Goal: Task Accomplishment & Management: Complete application form

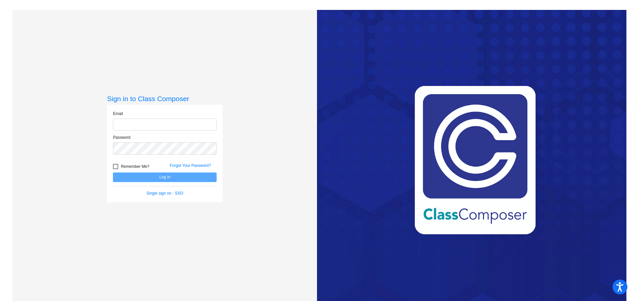
type input "[EMAIL_ADDRESS][DOMAIN_NAME]"
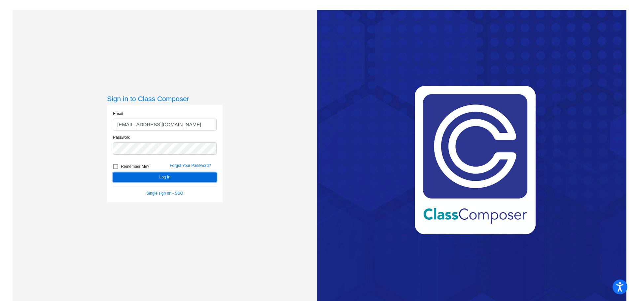
click at [177, 177] on button "Log In" at bounding box center [165, 177] width 104 height 10
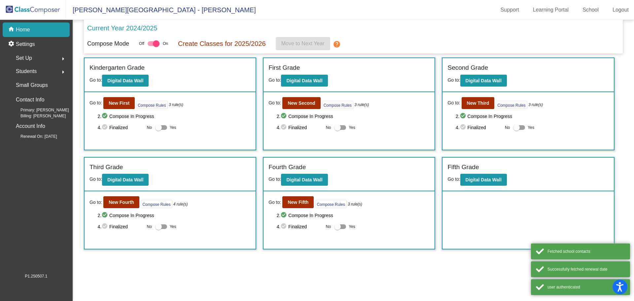
click at [177, 174] on div "Third Grade Go to: Digital Data Wall" at bounding box center [170, 174] width 171 height 34
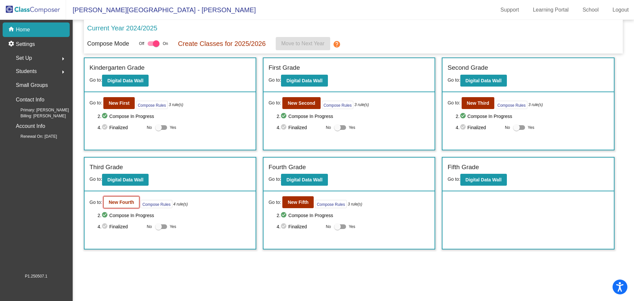
click at [124, 201] on b "New Fourth" at bounding box center [121, 201] width 25 height 5
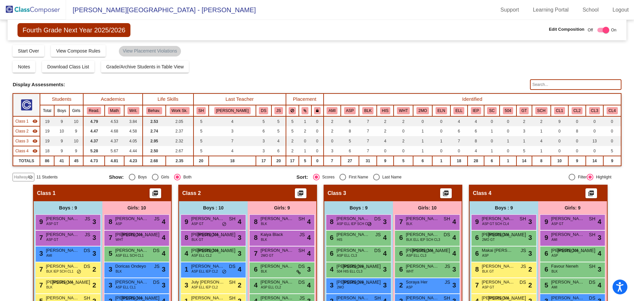
click at [26, 175] on span "Hallway" at bounding box center [21, 177] width 14 height 6
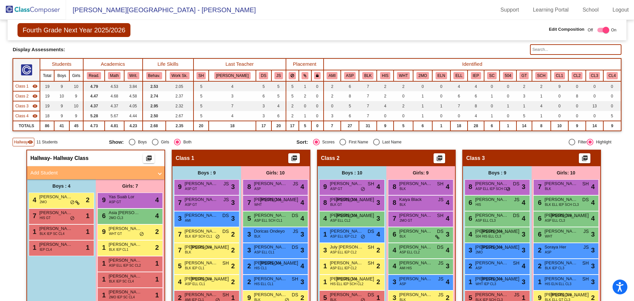
scroll to position [66, 0]
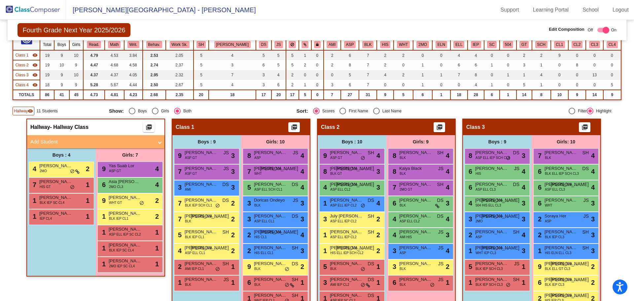
click at [28, 8] on img at bounding box center [33, 9] width 66 height 19
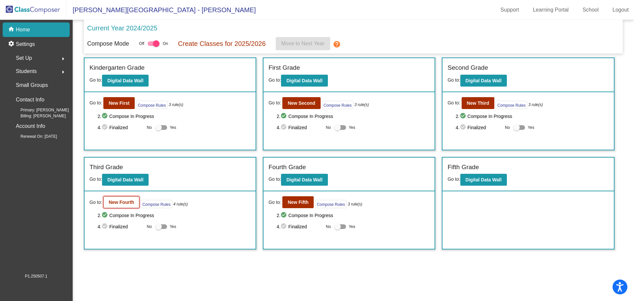
click at [119, 201] on b "New Fourth" at bounding box center [121, 201] width 25 height 5
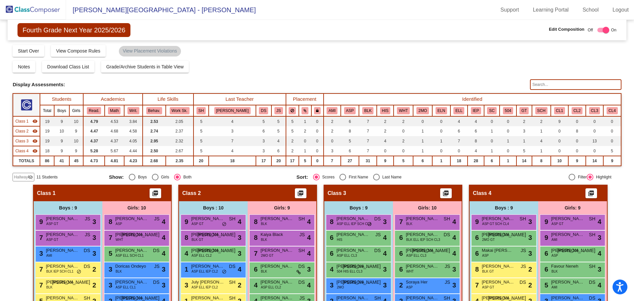
click at [39, 29] on span "Fourth Grade Next Year 2025/2026" at bounding box center [73, 30] width 113 height 14
click at [31, 8] on img at bounding box center [33, 9] width 66 height 19
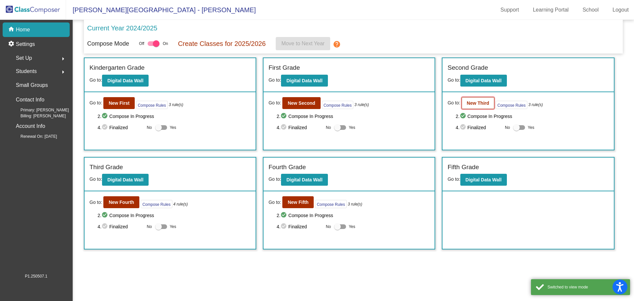
click at [477, 104] on b "New Third" at bounding box center [478, 102] width 22 height 5
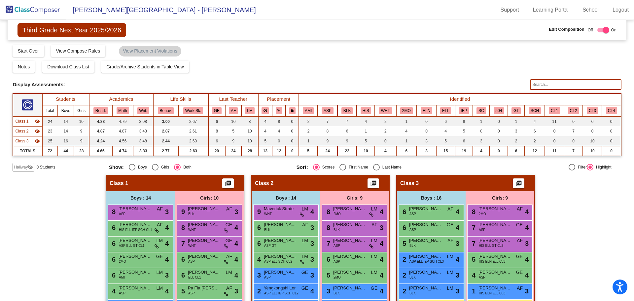
click at [23, 165] on span "Hallway" at bounding box center [21, 167] width 14 height 6
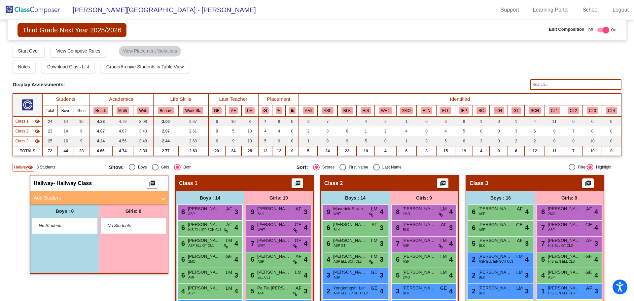
click at [22, 9] on img at bounding box center [33, 9] width 66 height 19
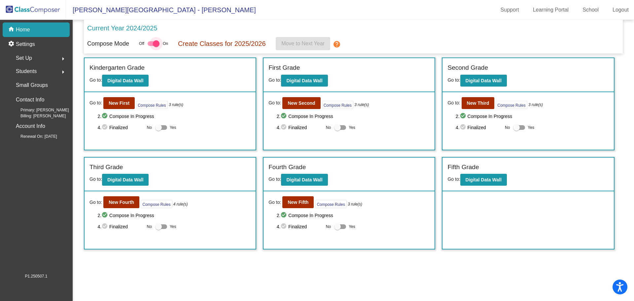
click at [150, 42] on div at bounding box center [154, 43] width 12 height 5
click at [151, 46] on input "checkbox" at bounding box center [151, 46] width 0 height 0
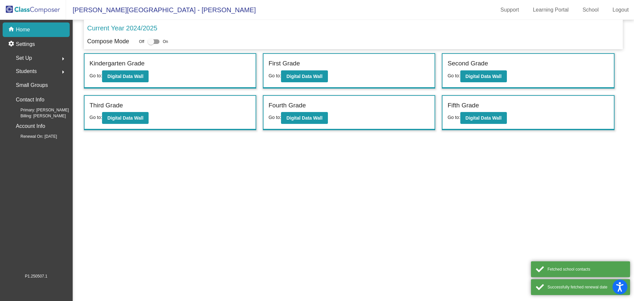
click at [157, 40] on div at bounding box center [154, 41] width 12 height 5
click at [151, 44] on input "checkbox" at bounding box center [151, 44] width 0 height 0
checkbox input "true"
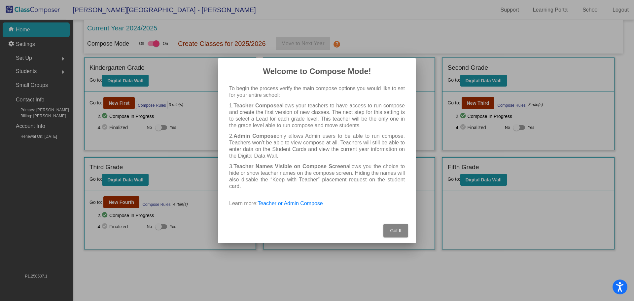
click at [395, 230] on span "Got It" at bounding box center [395, 230] width 11 height 5
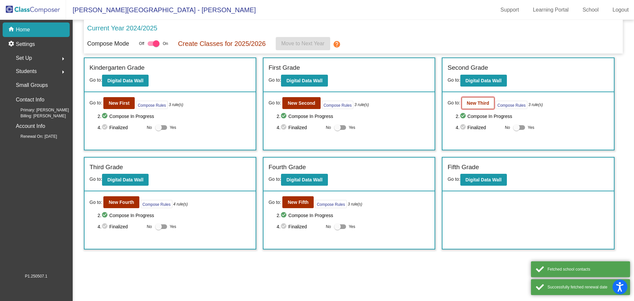
click at [476, 102] on b "New Third" at bounding box center [478, 102] width 22 height 5
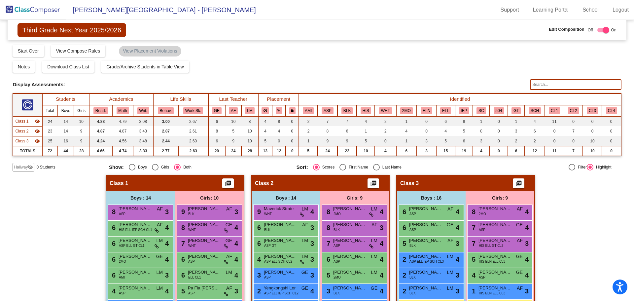
click at [25, 165] on span "Hallway" at bounding box center [21, 167] width 14 height 6
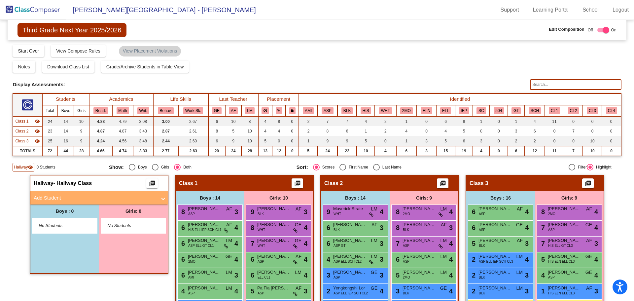
click at [55, 197] on mat-panel-title "Add Student" at bounding box center [95, 198] width 123 height 8
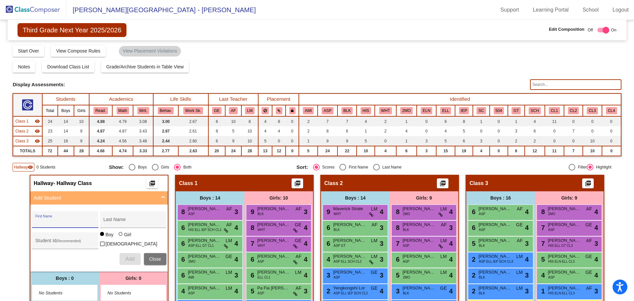
click at [69, 221] on input "First Name" at bounding box center [64, 221] width 59 height 5
click at [39, 6] on img at bounding box center [33, 9] width 66 height 19
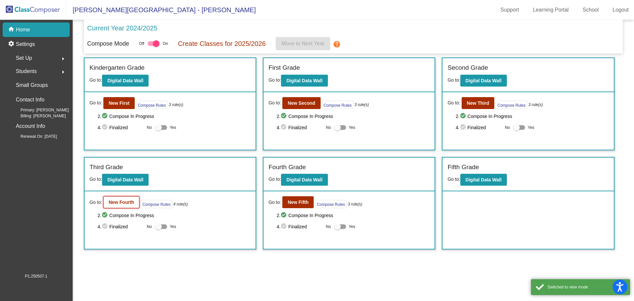
click at [124, 203] on button "New Fourth" at bounding box center [121, 202] width 36 height 12
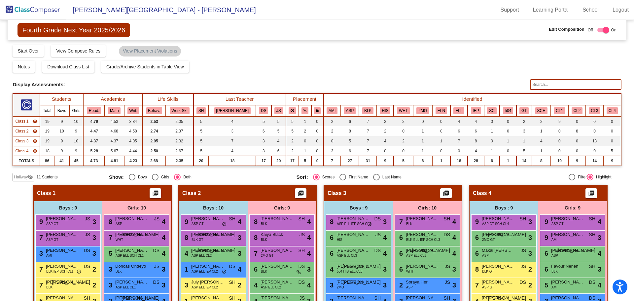
click at [25, 174] on span "Hallway" at bounding box center [21, 177] width 14 height 6
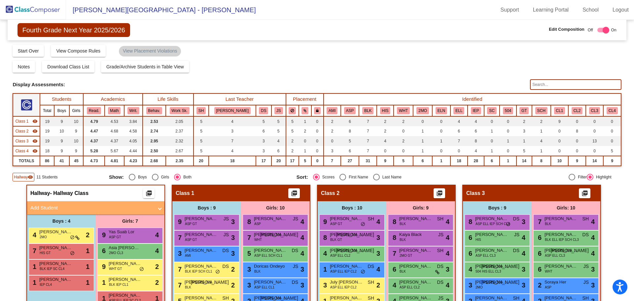
click at [68, 206] on mat-panel-title "Add Student" at bounding box center [91, 208] width 123 height 8
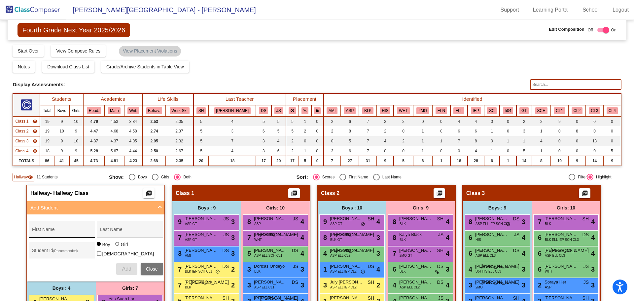
click at [67, 229] on input "First Name" at bounding box center [61, 231] width 59 height 5
type input "Olafimiham"
type input "Taiwo"
click at [70, 247] on div "Student Id (Recommended)" at bounding box center [61, 252] width 59 height 14
paste input "63971464"
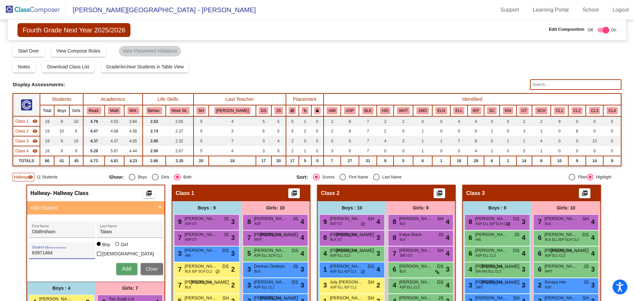
type input "63971464"
click at [121, 263] on button "Add" at bounding box center [126, 269] width 21 height 12
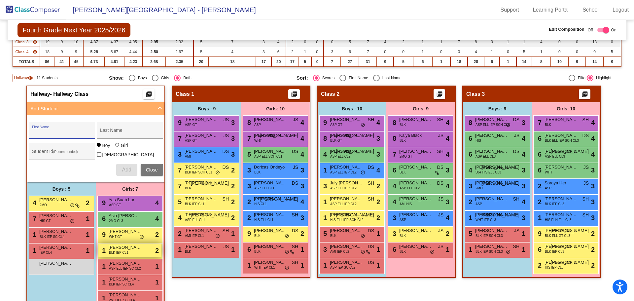
scroll to position [132, 0]
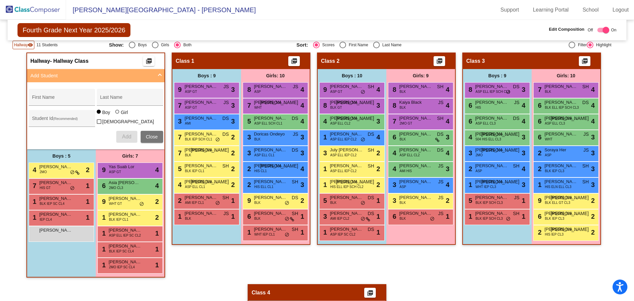
click at [20, 11] on img at bounding box center [33, 9] width 66 height 19
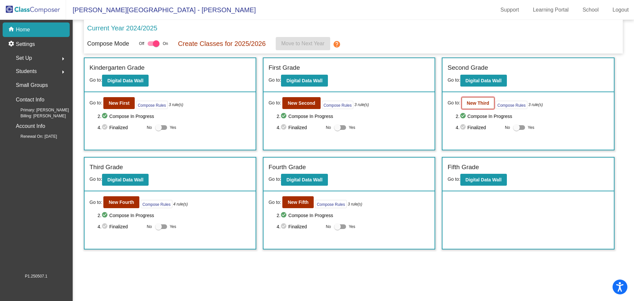
click at [474, 102] on b "New Third" at bounding box center [478, 102] width 22 height 5
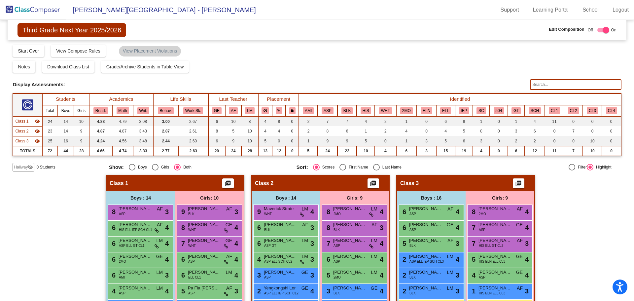
click at [23, 166] on span "Hallway" at bounding box center [21, 167] width 14 height 6
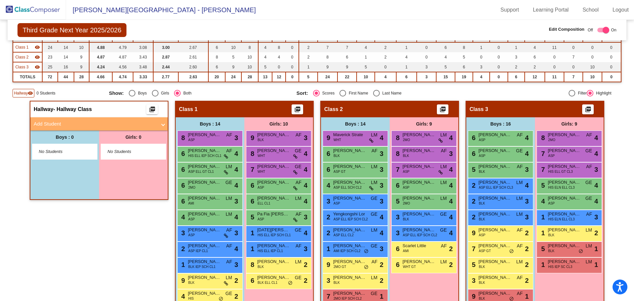
scroll to position [66, 0]
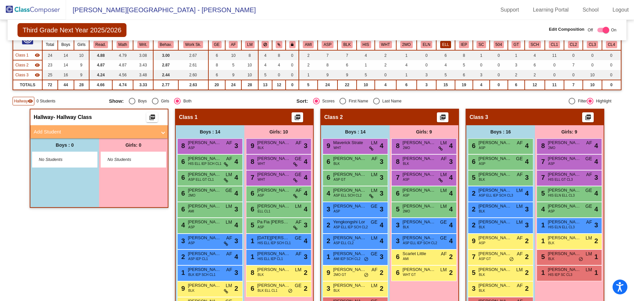
click at [442, 45] on button "ELL" at bounding box center [445, 44] width 11 height 7
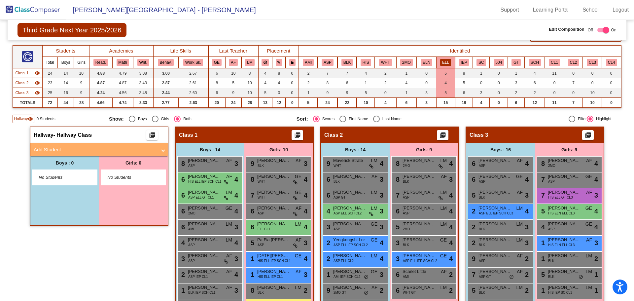
scroll to position [0, 0]
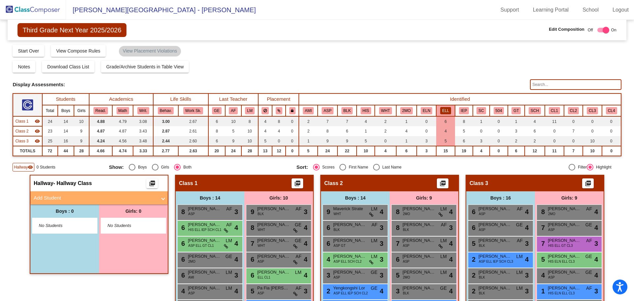
click at [28, 164] on div "Hallway visibility" at bounding box center [24, 167] width 22 height 9
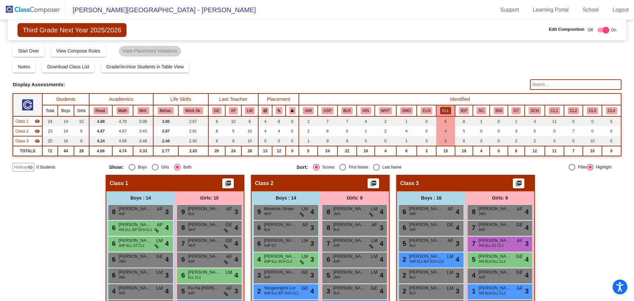
click at [39, 12] on img at bounding box center [33, 9] width 66 height 19
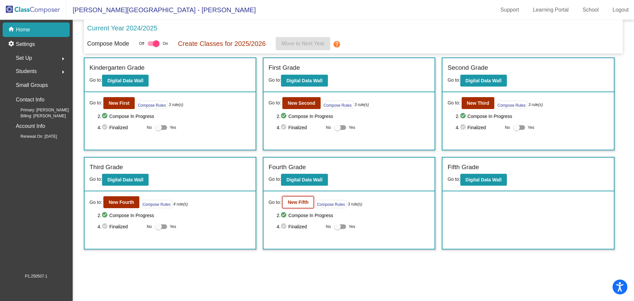
click at [291, 201] on b "New Fifth" at bounding box center [298, 201] width 21 height 5
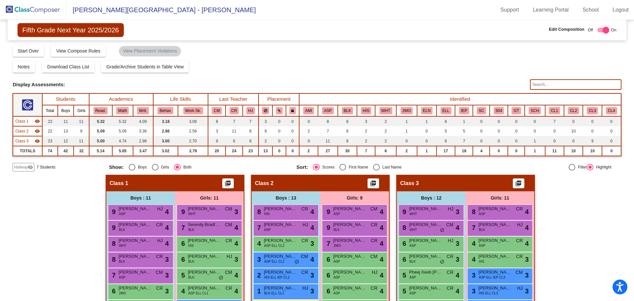
click at [33, 9] on img at bounding box center [33, 9] width 66 height 19
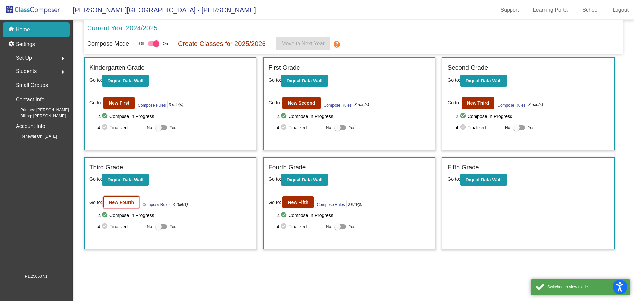
click at [124, 203] on b "New Fourth" at bounding box center [121, 201] width 25 height 5
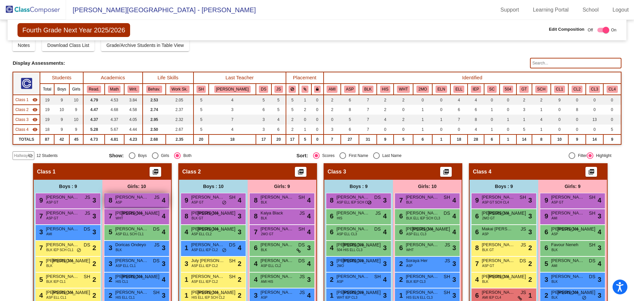
scroll to position [33, 0]
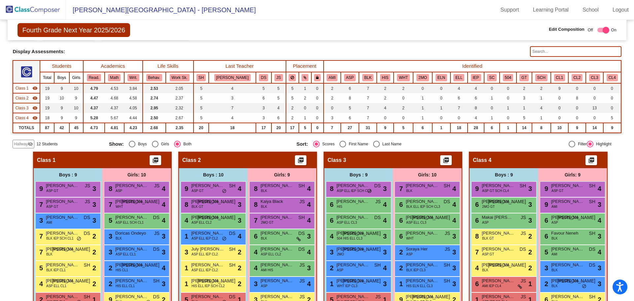
click at [25, 144] on span "Hallway" at bounding box center [21, 144] width 14 height 6
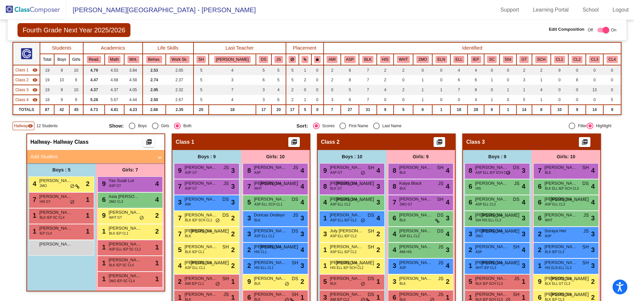
scroll to position [66, 0]
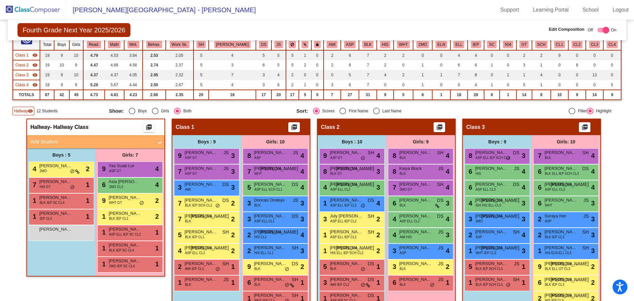
click at [31, 10] on img at bounding box center [33, 9] width 66 height 19
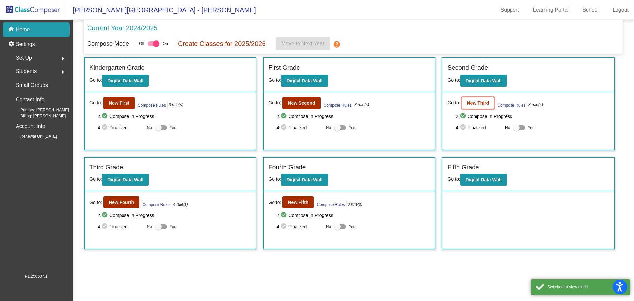
click at [482, 103] on b "New Third" at bounding box center [478, 102] width 22 height 5
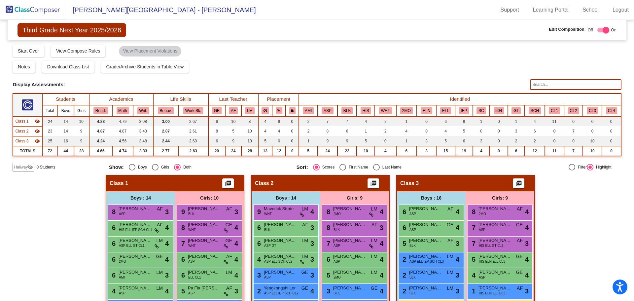
click at [19, 165] on span "Hallway" at bounding box center [21, 167] width 14 height 6
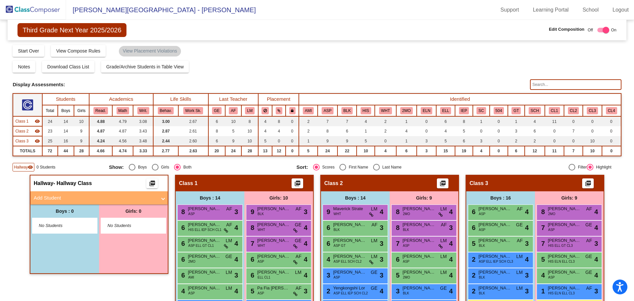
click at [64, 198] on mat-panel-title "Add Student" at bounding box center [95, 198] width 123 height 8
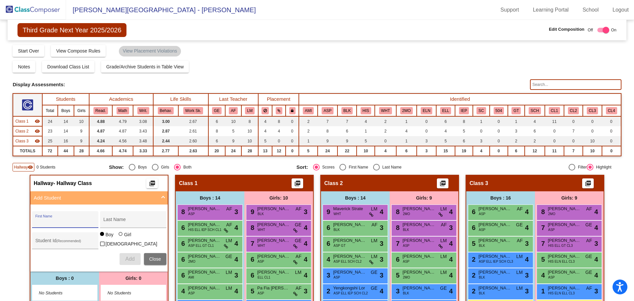
click at [69, 221] on input "First Name" at bounding box center [64, 221] width 59 height 5
type input "[PERSON_NAME]"
type input "Irr"
click at [47, 242] on input "Student Id (Recommended)" at bounding box center [64, 242] width 59 height 5
paste input "64013993"
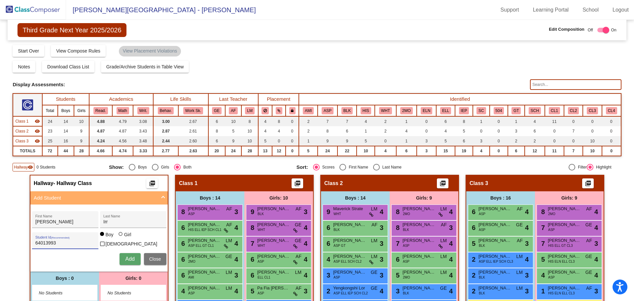
type input "64013993"
click at [119, 236] on div at bounding box center [121, 234] width 4 height 4
click at [121, 237] on input "Girl" at bounding box center [121, 237] width 0 height 0
radio input "true"
click at [117, 220] on input "Irr" at bounding box center [132, 221] width 59 height 5
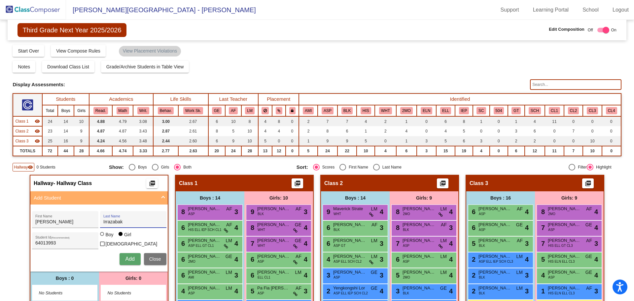
type input "Irrazabak"
click at [132, 251] on div "[PERSON_NAME] First Name Irrazabak Last Name 64013993 Student Id (Recommended) …" at bounding box center [99, 238] width 141 height 60
click at [127, 257] on span "Add" at bounding box center [129, 259] width 9 height 6
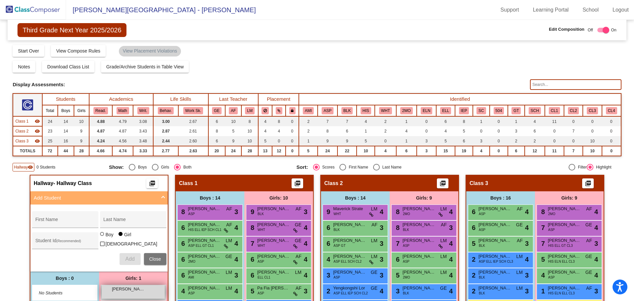
click at [149, 290] on div "[PERSON_NAME] lock do_not_disturb_alt" at bounding box center [133, 292] width 63 height 14
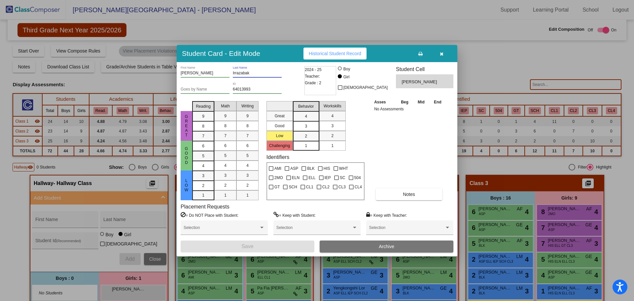
click at [255, 71] on input "Irrazabak" at bounding box center [257, 73] width 49 height 5
type input "Irrazabal"
click at [181, 240] on button "Save" at bounding box center [248, 246] width 134 height 12
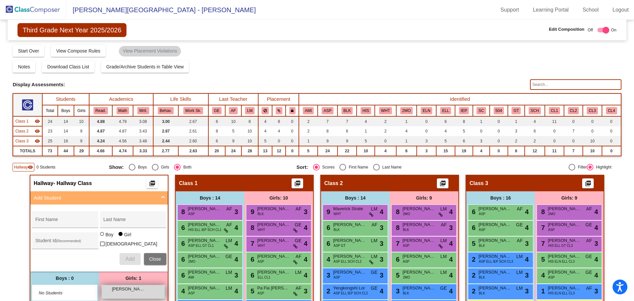
click at [142, 288] on span "[PERSON_NAME]" at bounding box center [128, 289] width 33 height 7
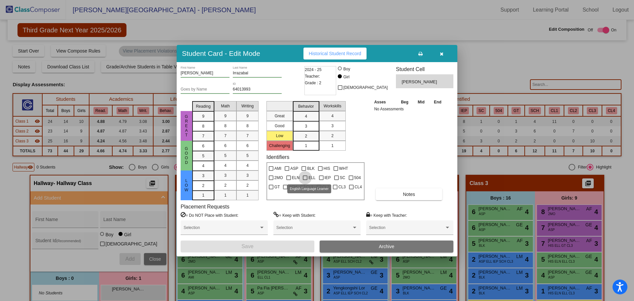
click at [303, 178] on div at bounding box center [305, 177] width 5 height 5
click at [305, 180] on input "ELL" at bounding box center [305, 180] width 0 height 0
checkbox input "true"
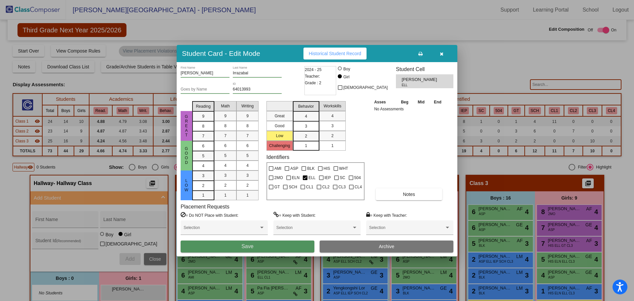
click at [271, 247] on button "Save" at bounding box center [248, 246] width 134 height 12
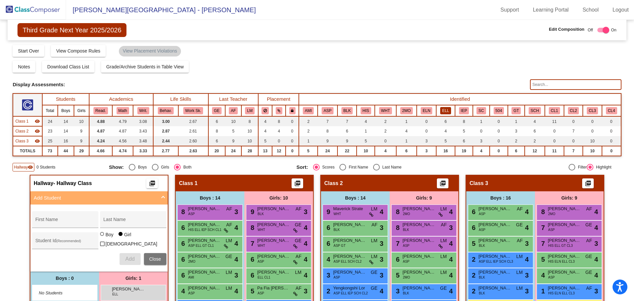
click at [442, 110] on button "ELL" at bounding box center [445, 110] width 11 height 7
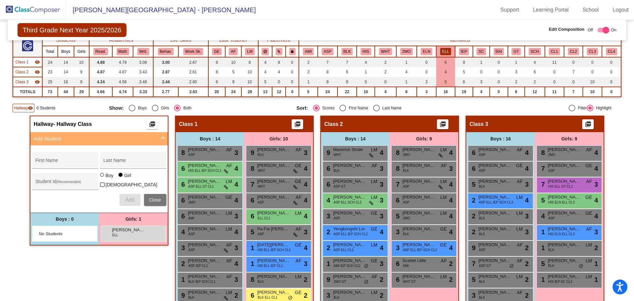
scroll to position [168, 0]
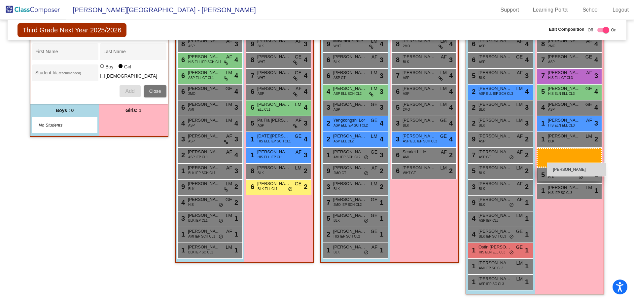
drag, startPoint x: 117, startPoint y: 122, endPoint x: 543, endPoint y: 159, distance: 427.5
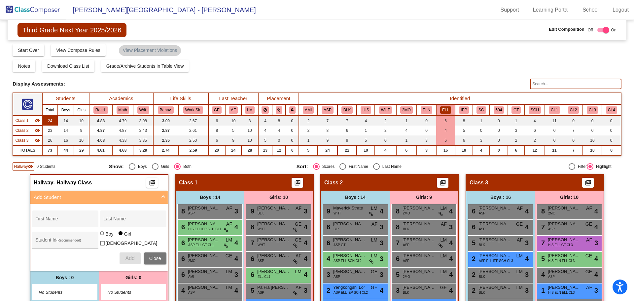
scroll to position [0, 0]
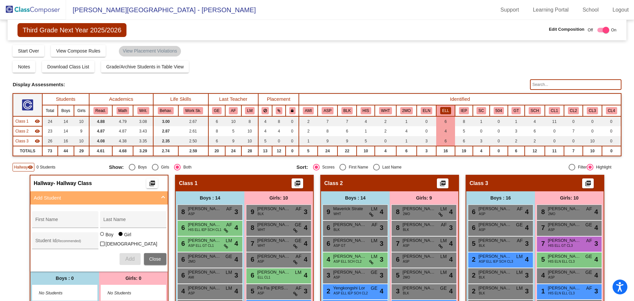
click at [32, 4] on img at bounding box center [33, 9] width 66 height 19
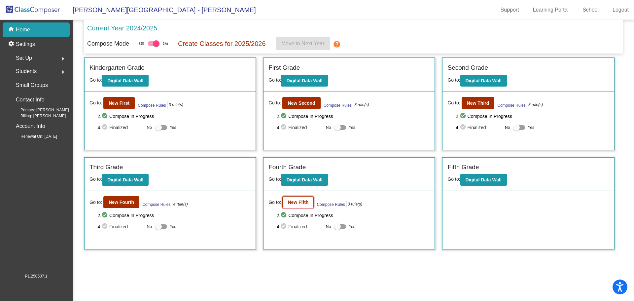
click at [294, 202] on b "New Fifth" at bounding box center [298, 201] width 21 height 5
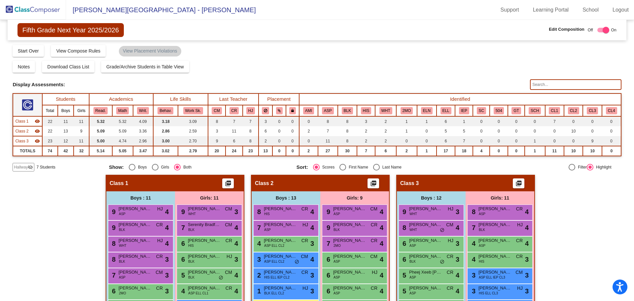
click at [20, 168] on span "Hallway" at bounding box center [21, 167] width 14 height 6
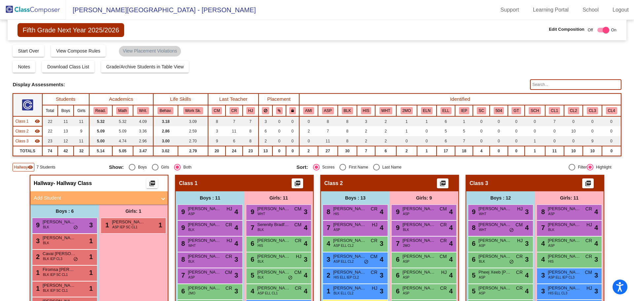
click at [159, 195] on span "Add Student" at bounding box center [98, 198] width 128 height 8
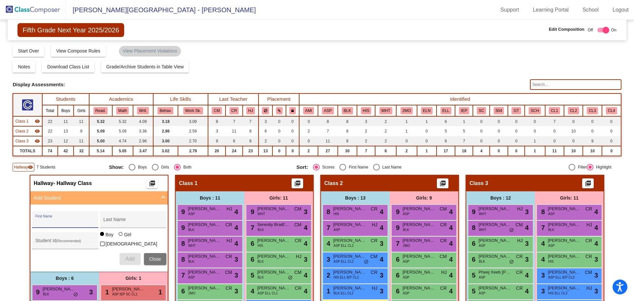
click at [76, 220] on input "First Name" at bounding box center [64, 221] width 59 height 5
type input "[PERSON_NAME]"
click at [65, 238] on div "Student Id (Recommended)" at bounding box center [64, 242] width 59 height 14
paste input "63985205"
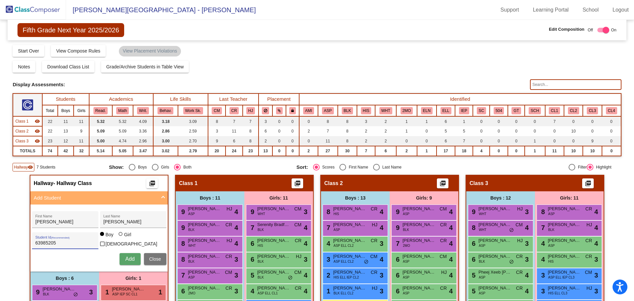
type input "63985205"
click at [126, 260] on button "Add" at bounding box center [130, 259] width 21 height 12
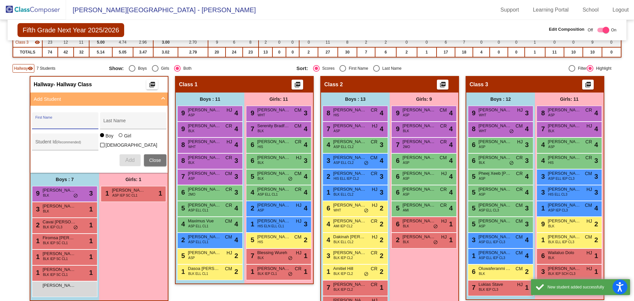
scroll to position [99, 0]
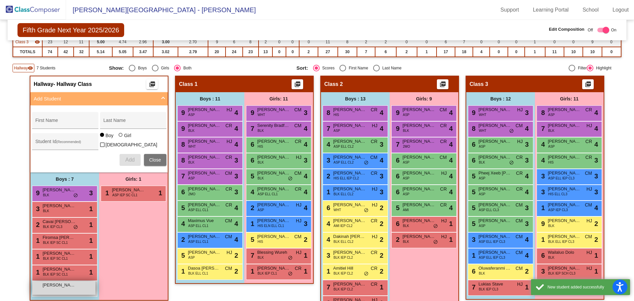
click at [62, 282] on span "[PERSON_NAME]" at bounding box center [59, 285] width 33 height 7
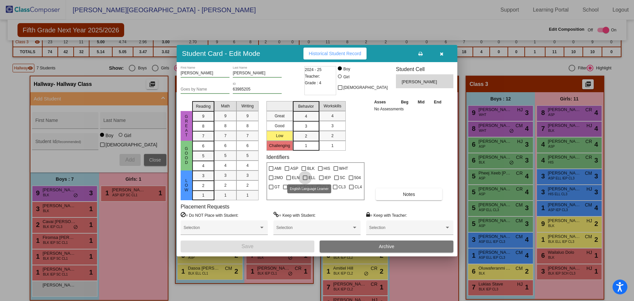
click at [305, 176] on div at bounding box center [305, 177] width 5 height 5
click at [305, 180] on input "ELL" at bounding box center [305, 180] width 0 height 0
checkbox input "true"
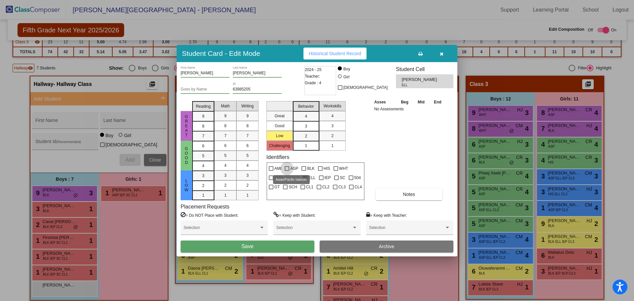
click at [288, 166] on div at bounding box center [287, 168] width 5 height 5
click at [287, 171] on input "ASP" at bounding box center [287, 171] width 0 height 0
checkbox input "true"
click at [245, 245] on span "Save" at bounding box center [247, 246] width 12 height 6
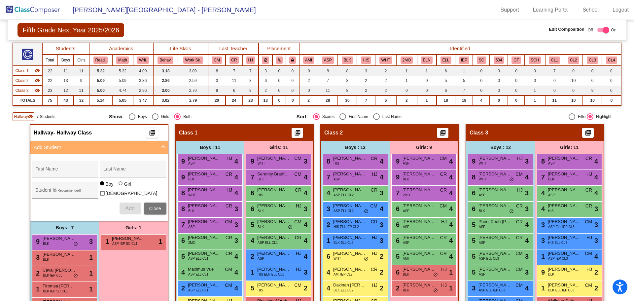
scroll to position [0, 0]
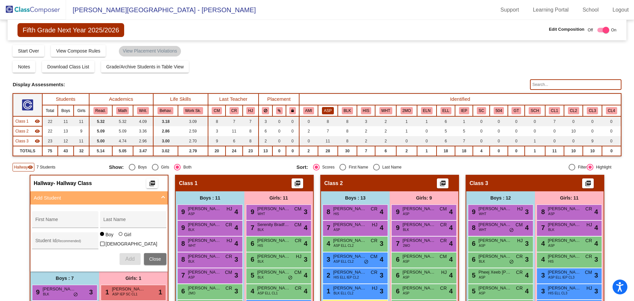
click at [328, 109] on button "ASP" at bounding box center [328, 110] width 12 height 7
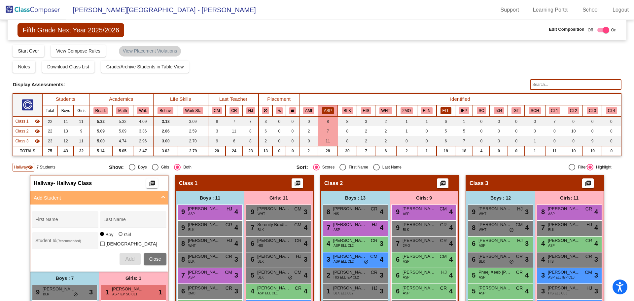
click at [440, 109] on button "ELL" at bounding box center [445, 110] width 11 height 7
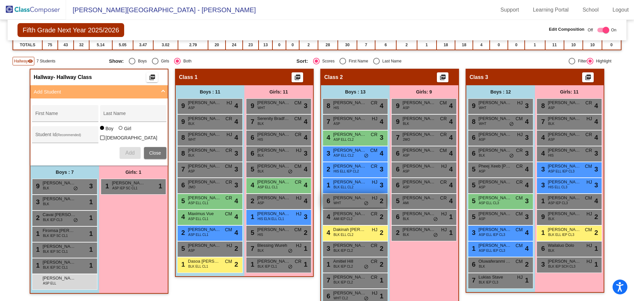
scroll to position [120, 0]
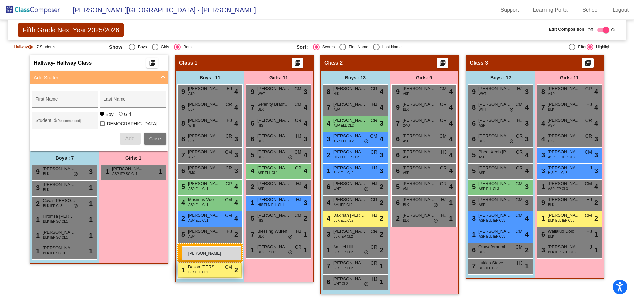
drag, startPoint x: 67, startPoint y: 267, endPoint x: 182, endPoint y: 245, distance: 116.9
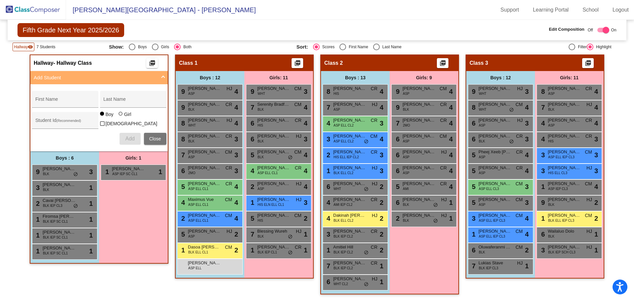
click at [21, 8] on img at bounding box center [33, 9] width 66 height 19
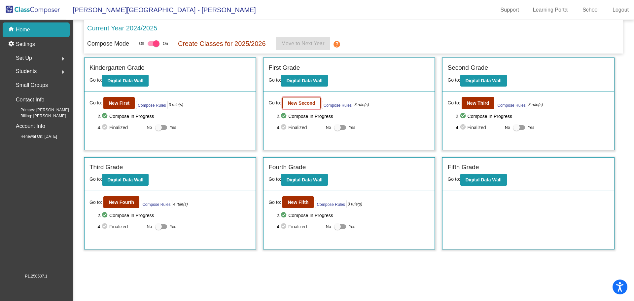
click at [303, 97] on button "New Second" at bounding box center [301, 103] width 38 height 12
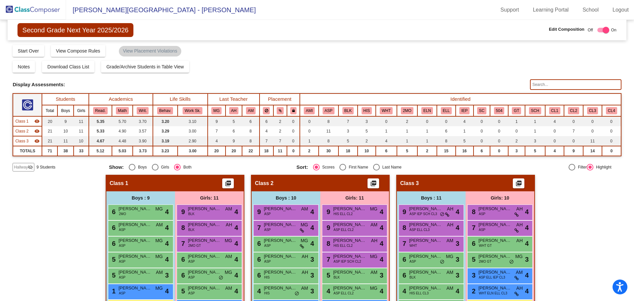
drag, startPoint x: 21, startPoint y: 164, endPoint x: 29, endPoint y: 164, distance: 8.3
click at [24, 162] on div "Display Scores for Years: [DATE] - [DATE] [DATE] - [DATE] Grade/Archive Student…" at bounding box center [317, 107] width 608 height 127
click at [22, 162] on div "Display Scores for Years: [DATE] - [DATE] [DATE] - [DATE] Grade/Archive Student…" at bounding box center [317, 107] width 608 height 127
click at [24, 166] on span "Hallway" at bounding box center [21, 167] width 14 height 6
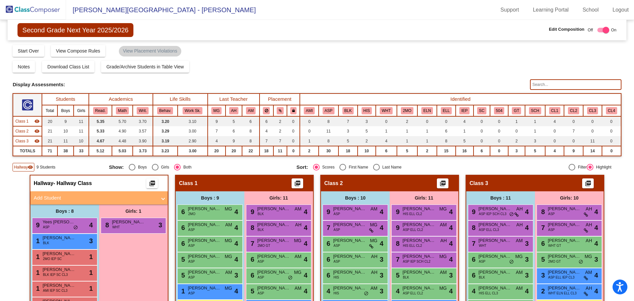
click at [52, 198] on mat-panel-title "Add Student" at bounding box center [95, 198] width 123 height 8
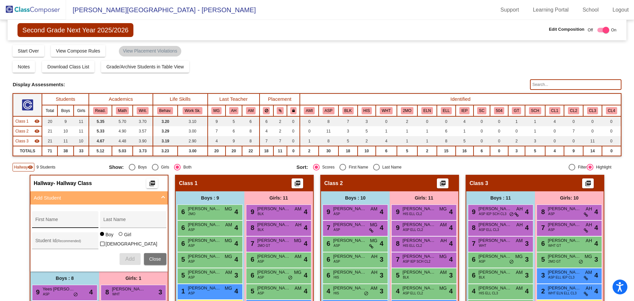
click at [59, 219] on div "First Name" at bounding box center [64, 222] width 59 height 14
type input "Shuni"
type input "Oni"
click at [62, 237] on div "Student Id (Recommended)" at bounding box center [64, 242] width 59 height 14
click at [128, 258] on span "Add" at bounding box center [129, 259] width 9 height 6
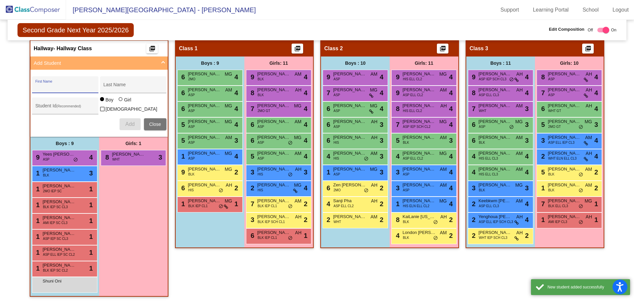
scroll to position [135, 0]
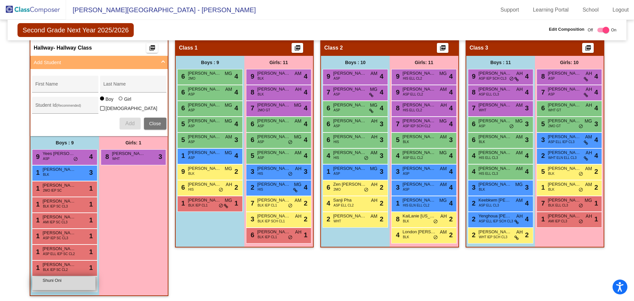
click at [44, 284] on div "Shuni Oni lock do_not_disturb_alt" at bounding box center [63, 283] width 63 height 14
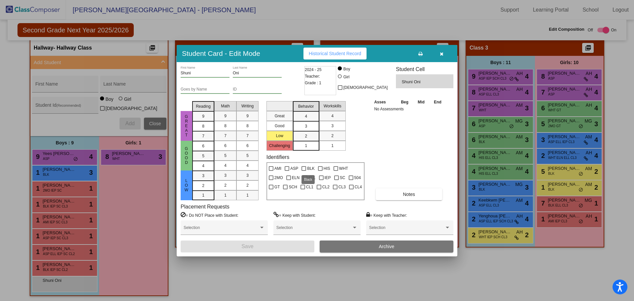
click at [302, 168] on div at bounding box center [303, 168] width 5 height 5
click at [303, 171] on input "BLK" at bounding box center [303, 171] width 0 height 0
checkbox input "true"
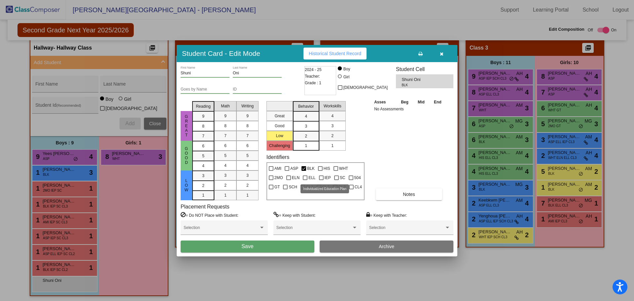
click at [322, 176] on div at bounding box center [321, 177] width 5 height 5
click at [321, 180] on input "IEP" at bounding box center [321, 180] width 0 height 0
checkbox input "true"
click at [304, 187] on div at bounding box center [302, 187] width 5 height 5
click at [303, 189] on input "CL1" at bounding box center [302, 189] width 0 height 0
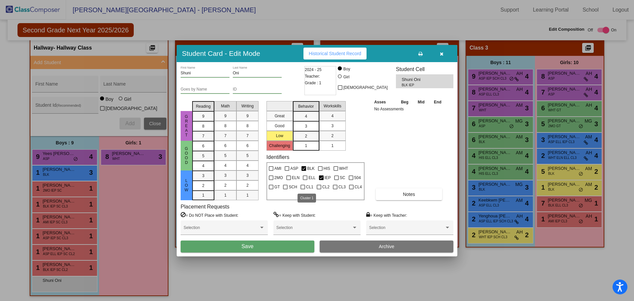
checkbox input "true"
click at [271, 243] on button "Save" at bounding box center [248, 246] width 134 height 12
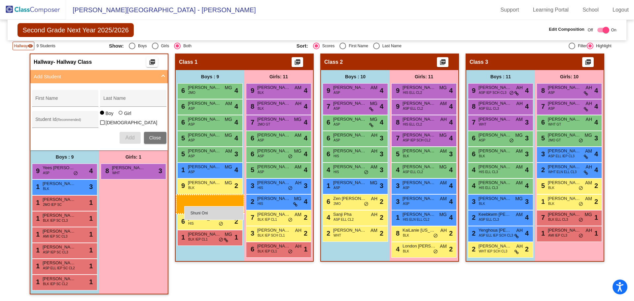
scroll to position [120, 0]
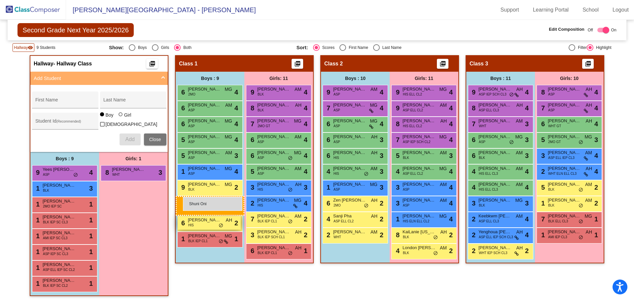
drag, startPoint x: 55, startPoint y: 283, endPoint x: 183, endPoint y: 200, distance: 151.8
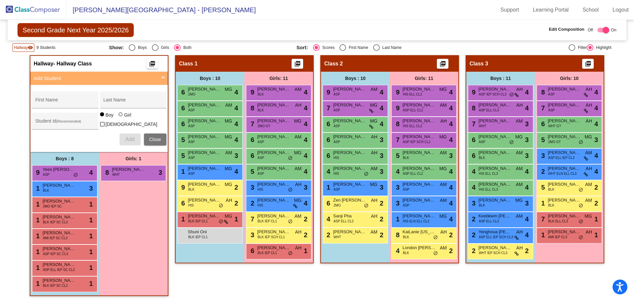
click at [26, 8] on img at bounding box center [33, 9] width 66 height 19
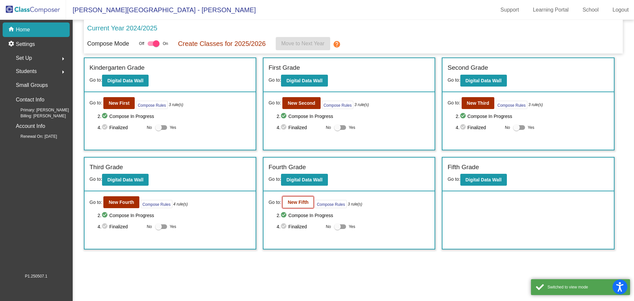
drag, startPoint x: 290, startPoint y: 206, endPoint x: 291, endPoint y: 203, distance: 3.7
click at [291, 203] on button "New Fifth" at bounding box center [297, 202] width 31 height 12
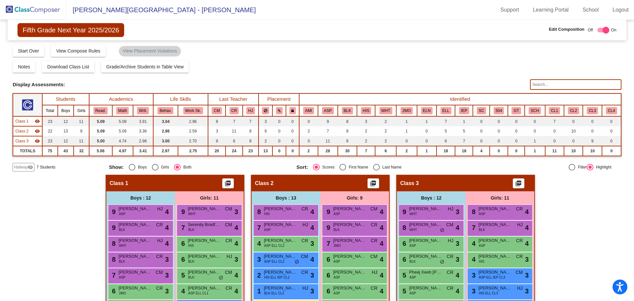
click at [22, 164] on span "Hallway" at bounding box center [21, 167] width 14 height 6
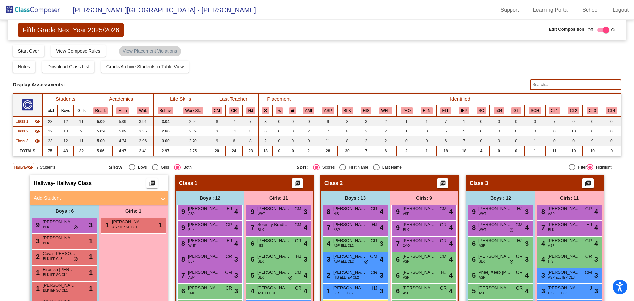
click at [44, 198] on mat-panel-title "Add Student" at bounding box center [95, 198] width 123 height 8
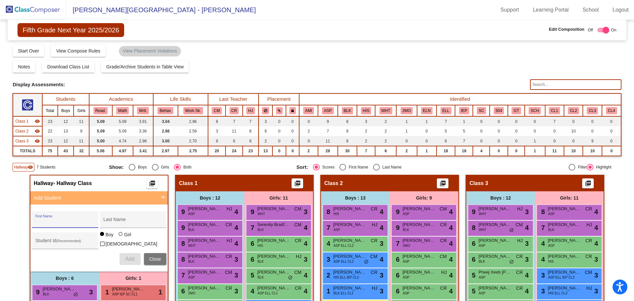
click at [53, 220] on input "First Name" at bounding box center [64, 221] width 59 height 5
type input "[PERSON_NAME]"
click at [124, 238] on div "Girl" at bounding box center [128, 234] width 8 height 7
click at [121, 237] on input "Girl" at bounding box center [121, 237] width 0 height 0
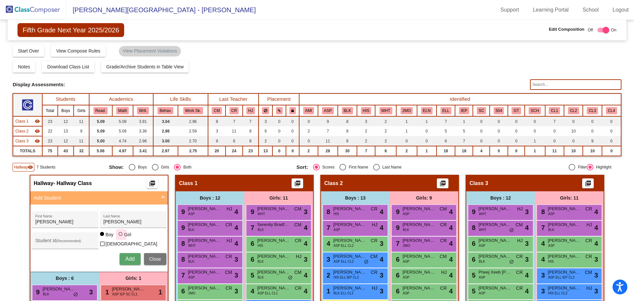
radio input "true"
click at [121, 256] on button "Add" at bounding box center [130, 259] width 21 height 12
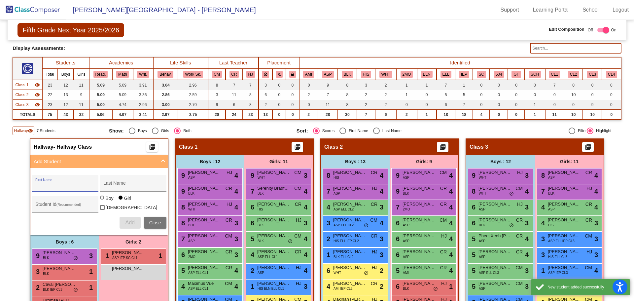
scroll to position [120, 0]
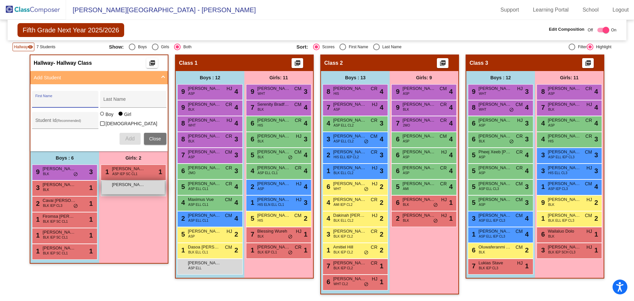
click at [131, 185] on span "[PERSON_NAME]" at bounding box center [128, 184] width 33 height 7
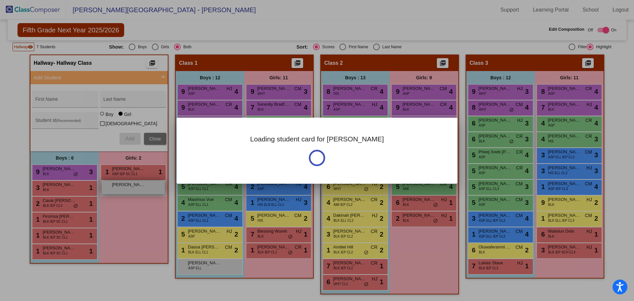
click at [131, 185] on div at bounding box center [317, 150] width 634 height 301
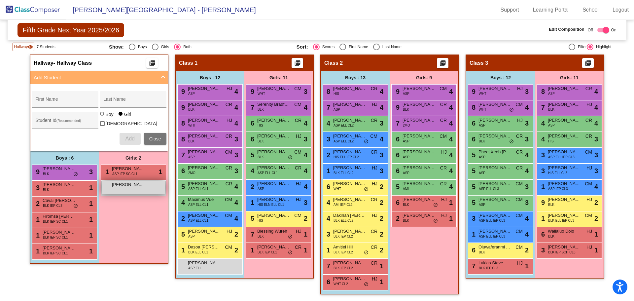
click at [121, 186] on span "[PERSON_NAME]" at bounding box center [128, 184] width 33 height 7
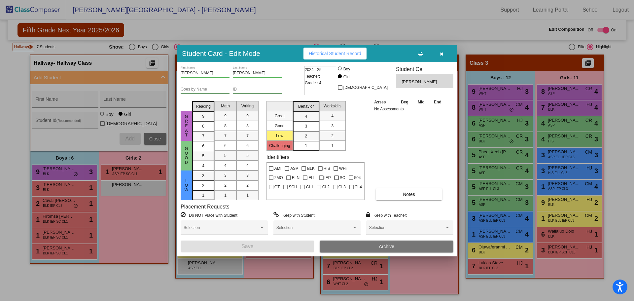
click at [250, 89] on input "ID" at bounding box center [257, 89] width 49 height 5
paste input "64014994"
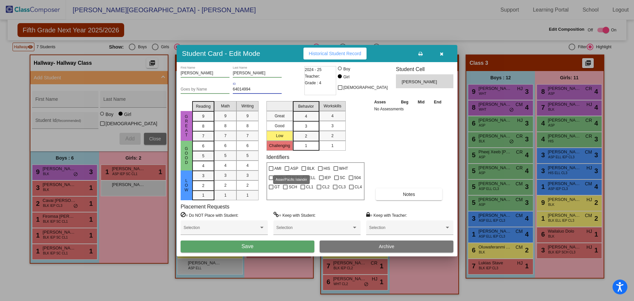
type input "64014994"
click at [288, 166] on div at bounding box center [287, 168] width 5 height 5
click at [287, 171] on input "ASP" at bounding box center [287, 171] width 0 height 0
checkbox input "true"
drag, startPoint x: 262, startPoint y: 247, endPoint x: 262, endPoint y: 244, distance: 3.7
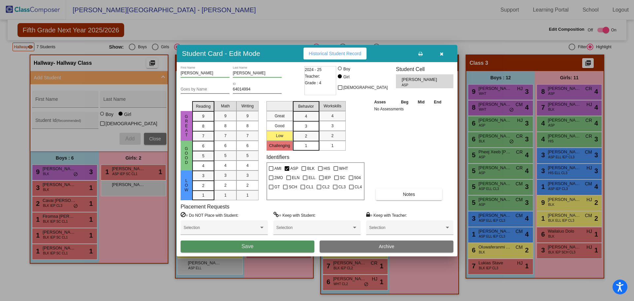
click at [262, 246] on button "Save" at bounding box center [248, 246] width 134 height 12
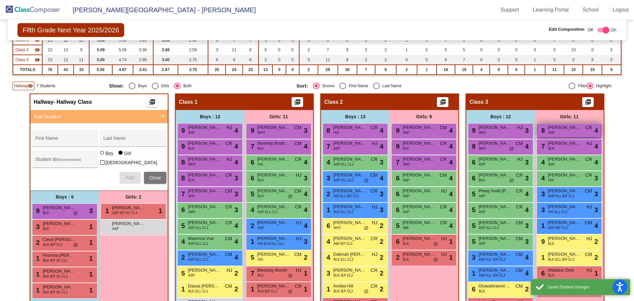
scroll to position [0, 0]
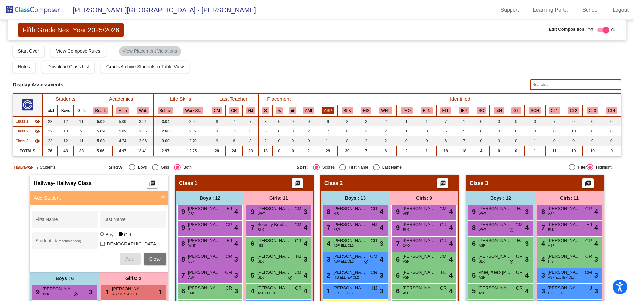
click at [327, 111] on button "ASP" at bounding box center [328, 110] width 12 height 7
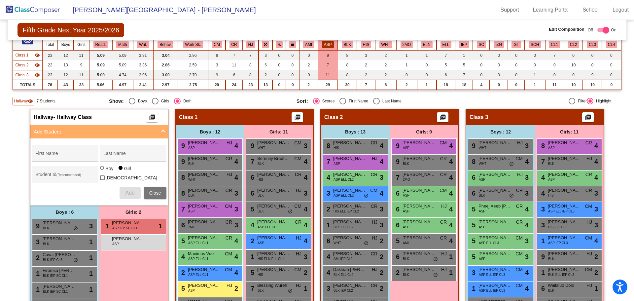
scroll to position [99, 0]
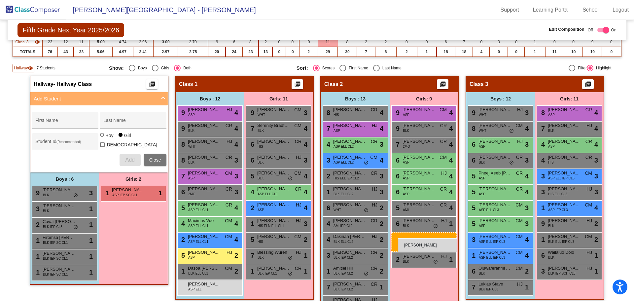
drag, startPoint x: 112, startPoint y: 205, endPoint x: 396, endPoint y: 235, distance: 285.9
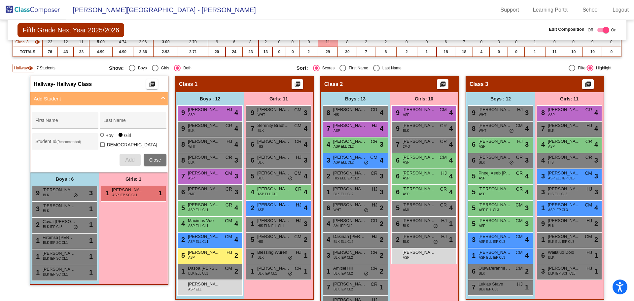
click at [51, 12] on img at bounding box center [33, 9] width 66 height 19
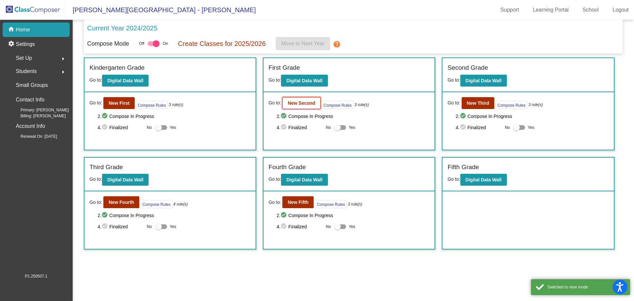
click at [303, 103] on b "New Second" at bounding box center [301, 102] width 27 height 5
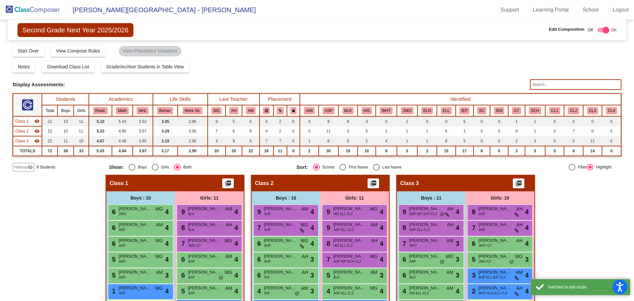
click at [17, 166] on span "Hallway" at bounding box center [21, 167] width 14 height 6
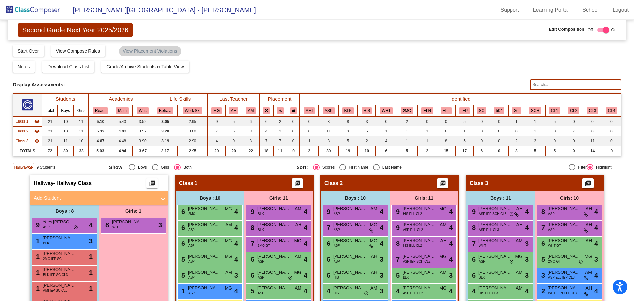
click at [87, 196] on mat-panel-title "Add Student" at bounding box center [95, 198] width 123 height 8
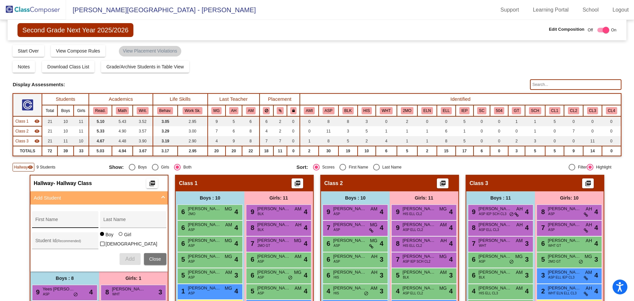
click at [77, 225] on div "First Name" at bounding box center [64, 222] width 59 height 14
type input "[PERSON_NAME]"
click at [115, 220] on input "Last Name" at bounding box center [132, 221] width 59 height 5
click at [59, 235] on div "Student Id (Recommended)" at bounding box center [64, 242] width 59 height 14
paste input "64008526"
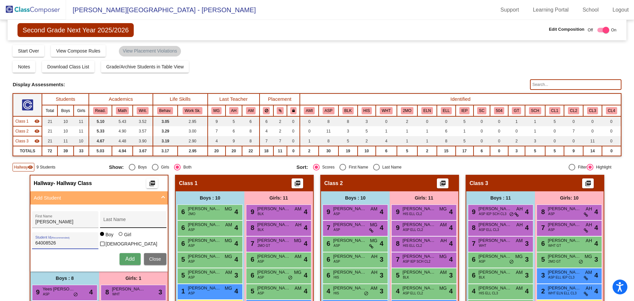
type input "64008526"
click at [108, 220] on input "Last Name" at bounding box center [132, 221] width 59 height 5
paste input "[PERSON_NAME]"
type input "[PERSON_NAME]"
click at [132, 257] on span "Add" at bounding box center [129, 259] width 9 height 6
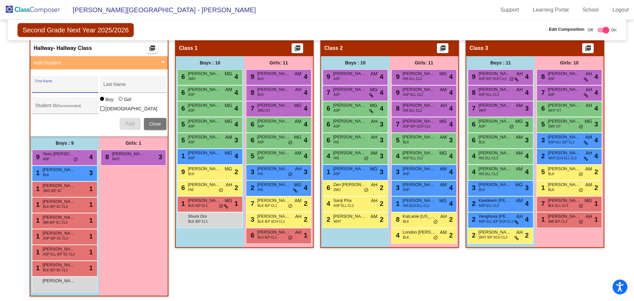
scroll to position [135, 0]
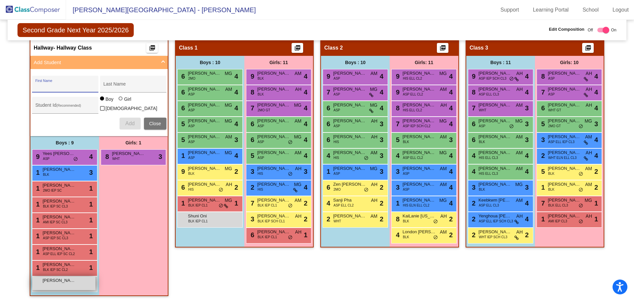
click at [51, 281] on span "[PERSON_NAME]" at bounding box center [59, 280] width 33 height 7
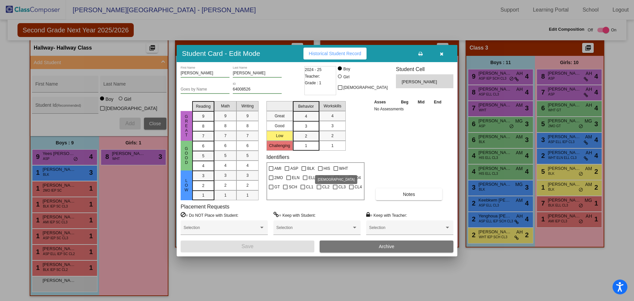
click at [320, 168] on div at bounding box center [320, 168] width 5 height 5
click at [320, 171] on input "HIS" at bounding box center [320, 171] width 0 height 0
checkbox input "true"
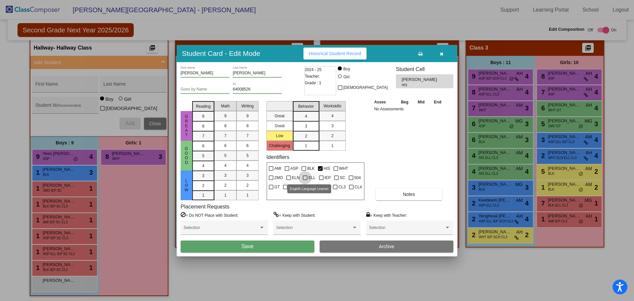
click at [304, 178] on div at bounding box center [305, 177] width 5 height 5
click at [305, 180] on input "ELL" at bounding box center [305, 180] width 0 height 0
checkbox input "true"
click at [281, 243] on button "Save" at bounding box center [248, 246] width 134 height 12
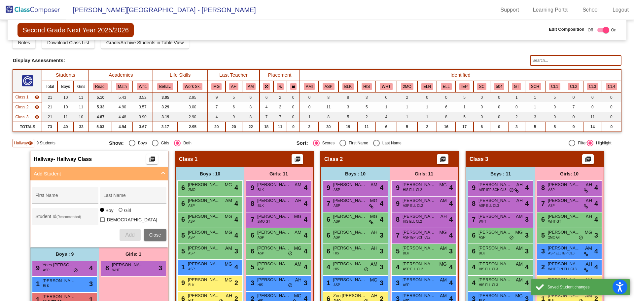
scroll to position [0, 0]
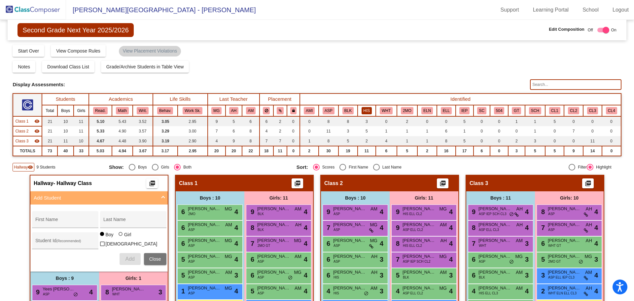
click at [362, 112] on button "HIS" at bounding box center [366, 110] width 11 height 7
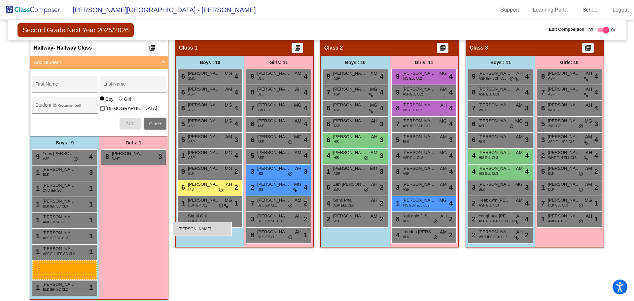
scroll to position [120, 0]
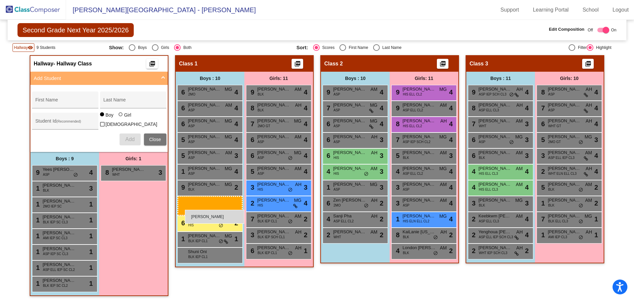
drag, startPoint x: 57, startPoint y: 282, endPoint x: 185, endPoint y: 210, distance: 146.6
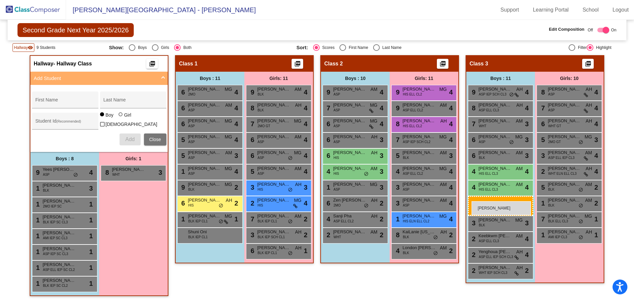
drag, startPoint x: 195, startPoint y: 232, endPoint x: 471, endPoint y: 201, distance: 277.7
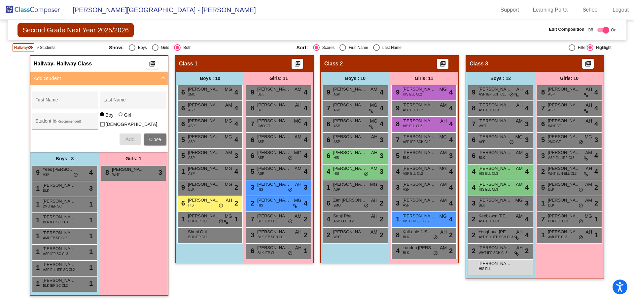
click at [40, 9] on img at bounding box center [33, 9] width 66 height 19
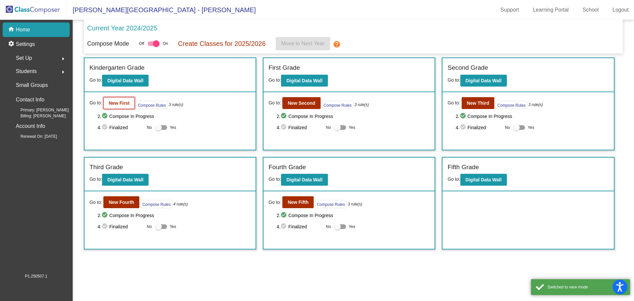
click at [120, 100] on b "New First" at bounding box center [119, 102] width 21 height 5
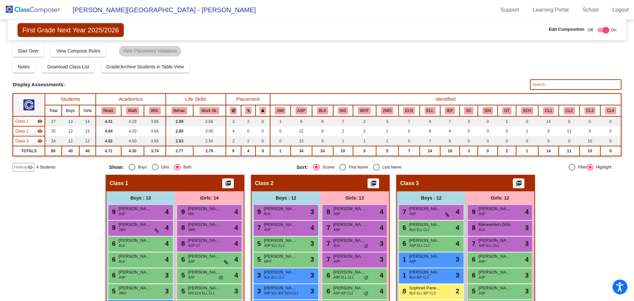
click at [26, 166] on span "Hallway" at bounding box center [21, 167] width 14 height 6
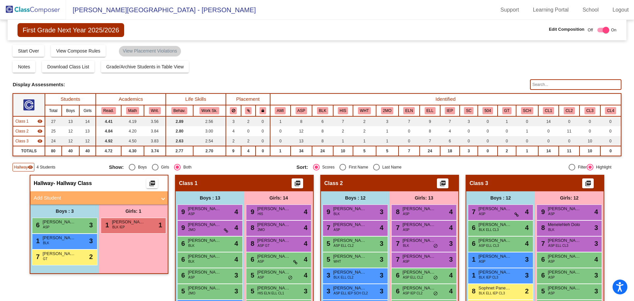
click at [69, 197] on mat-panel-title "Add Student" at bounding box center [95, 198] width 123 height 8
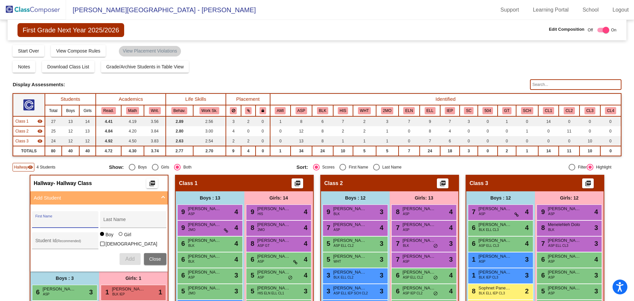
click at [68, 221] on input "First Name" at bounding box center [64, 221] width 59 height 5
type input "[PERSON_NAME]"
click at [63, 241] on input "Student Id (Recommended)" at bounding box center [64, 242] width 59 height 5
paste input "64011553"
type input "64011553"
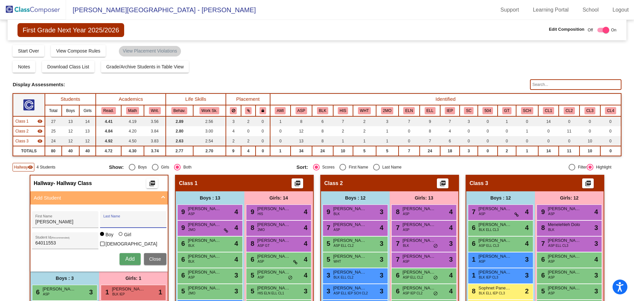
click at [113, 219] on input "Last Name" at bounding box center [132, 221] width 59 height 5
paste input "[PERSON_NAME]"
type input "[PERSON_NAME]"
click at [123, 257] on button "Add" at bounding box center [130, 259] width 21 height 12
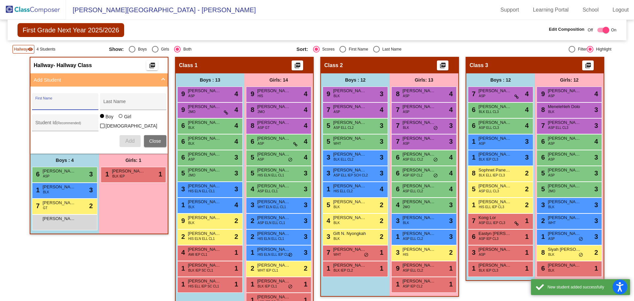
scroll to position [132, 0]
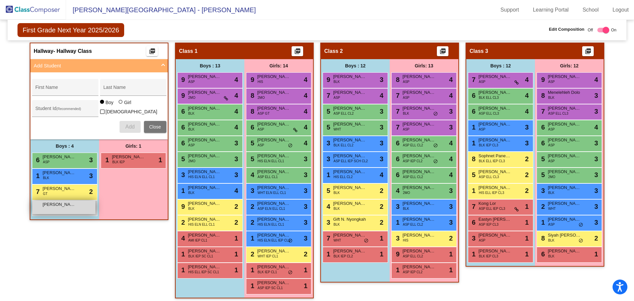
click at [50, 203] on span "[PERSON_NAME]" at bounding box center [59, 204] width 33 height 7
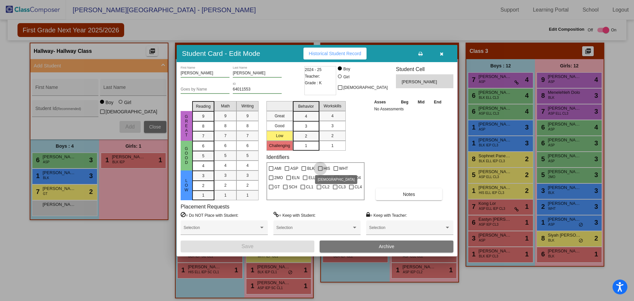
click at [319, 167] on div at bounding box center [320, 168] width 5 height 5
click at [320, 171] on input "HIS" at bounding box center [320, 171] width 0 height 0
checkbox input "true"
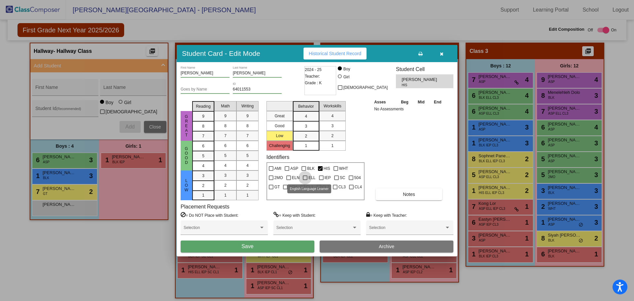
click at [303, 178] on div at bounding box center [305, 177] width 5 height 5
click at [305, 180] on input "ELL" at bounding box center [305, 180] width 0 height 0
checkbox input "true"
click at [260, 244] on button "Save" at bounding box center [248, 246] width 134 height 12
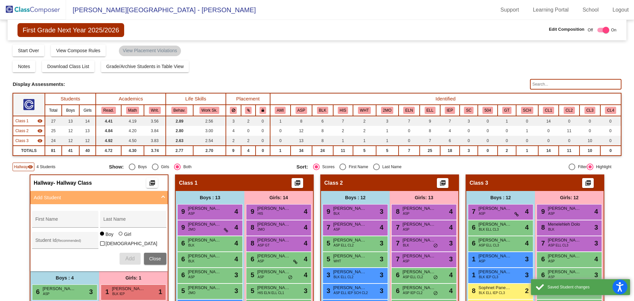
scroll to position [0, 0]
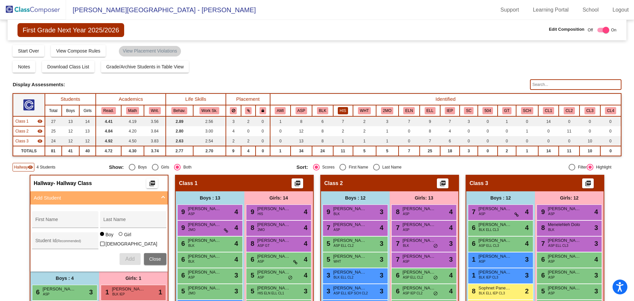
click at [339, 109] on button "HIS" at bounding box center [343, 110] width 11 height 7
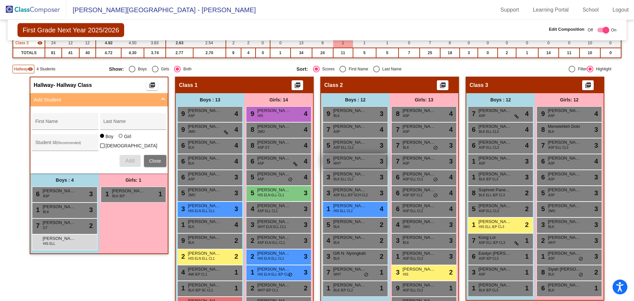
scroll to position [136, 0]
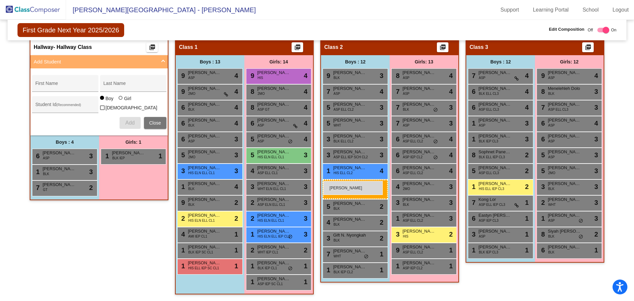
drag, startPoint x: 47, startPoint y: 199, endPoint x: 323, endPoint y: 181, distance: 276.6
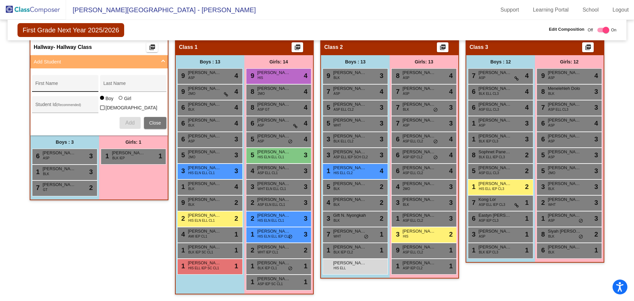
click at [60, 81] on div "First Name" at bounding box center [64, 86] width 59 height 14
click at [56, 102] on div "Student Id (Recommended)" at bounding box center [64, 106] width 59 height 14
paste input "64015012"
type input "64015012"
click at [67, 86] on input "First Name" at bounding box center [64, 85] width 59 height 5
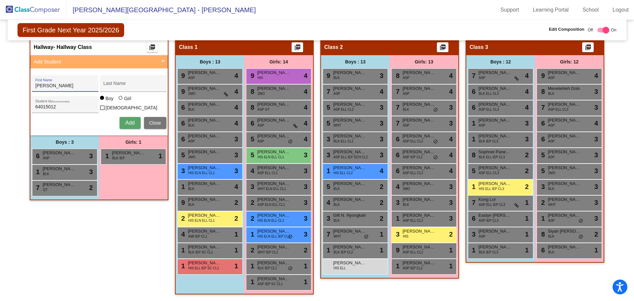
type input "[PERSON_NAME]"
click at [128, 117] on button "Add" at bounding box center [130, 123] width 21 height 12
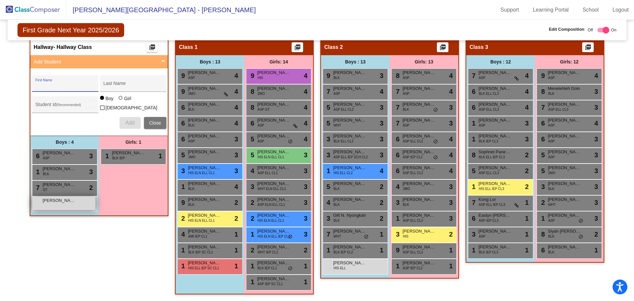
click at [65, 202] on span "[PERSON_NAME]" at bounding box center [59, 200] width 33 height 7
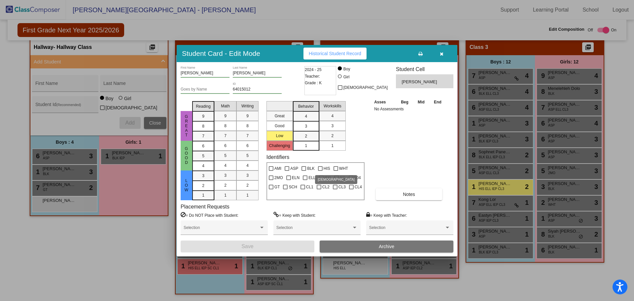
click at [320, 166] on div at bounding box center [320, 168] width 5 height 5
click at [320, 171] on input "HIS" at bounding box center [320, 171] width 0 height 0
checkbox input "true"
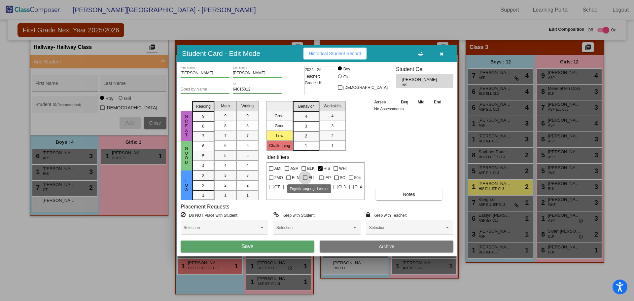
click at [303, 179] on div at bounding box center [305, 177] width 5 height 5
click at [305, 180] on input "ELL" at bounding box center [305, 180] width 0 height 0
checkbox input "true"
click at [281, 246] on button "Save" at bounding box center [248, 246] width 134 height 12
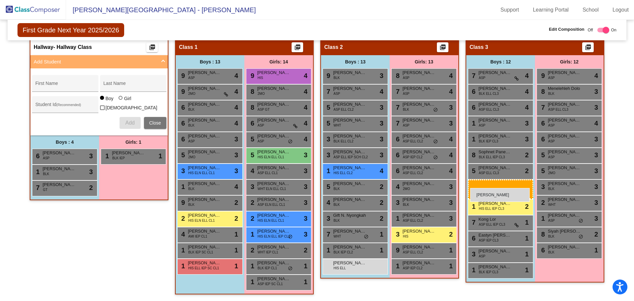
drag, startPoint x: 50, startPoint y: 201, endPoint x: 470, endPoint y: 188, distance: 420.1
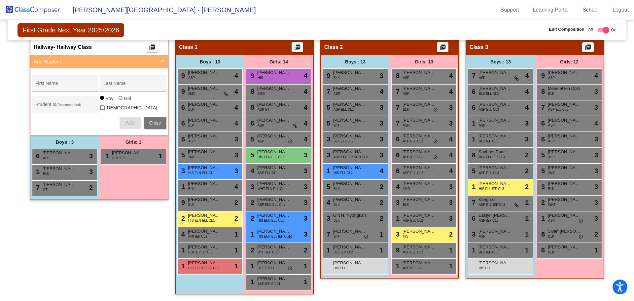
click at [41, 7] on img at bounding box center [33, 9] width 66 height 19
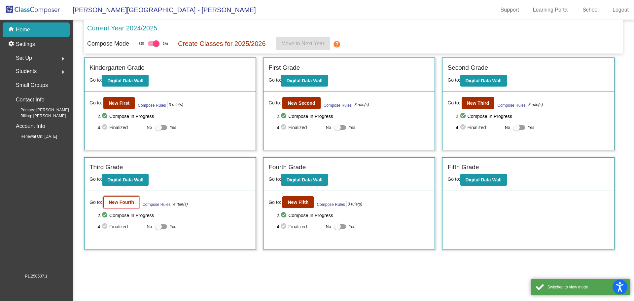
click at [125, 200] on b "New Fourth" at bounding box center [121, 201] width 25 height 5
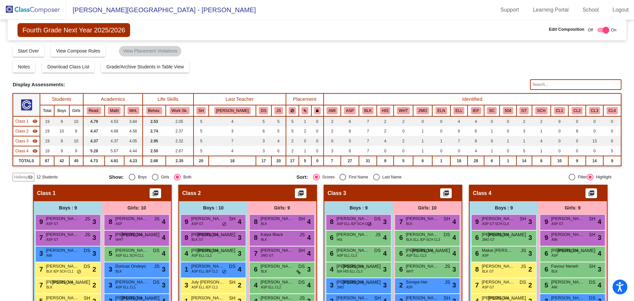
click at [25, 176] on span "Hallway" at bounding box center [21, 177] width 14 height 6
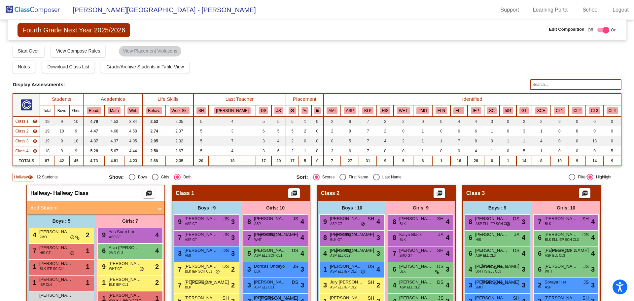
click at [46, 207] on mat-panel-title "Add Student" at bounding box center [91, 208] width 123 height 8
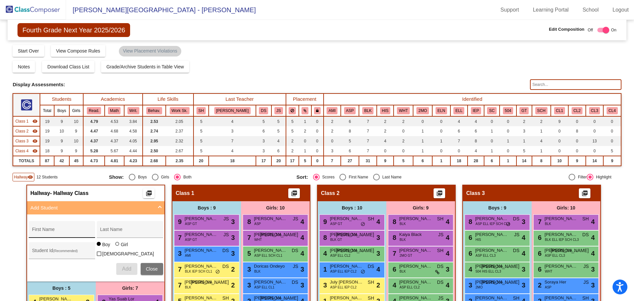
click at [66, 231] on input "First Name" at bounding box center [61, 231] width 59 height 5
type input "[PERSON_NAME]"
click at [56, 246] on div "Student Id (Recommended)" at bounding box center [61, 252] width 59 height 14
paste input "64015077"
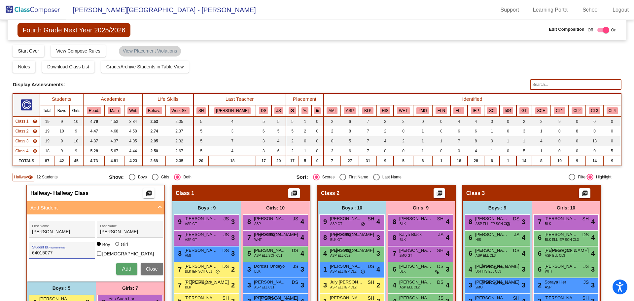
type input "64015077"
click at [117, 269] on button "Add" at bounding box center [126, 269] width 21 height 12
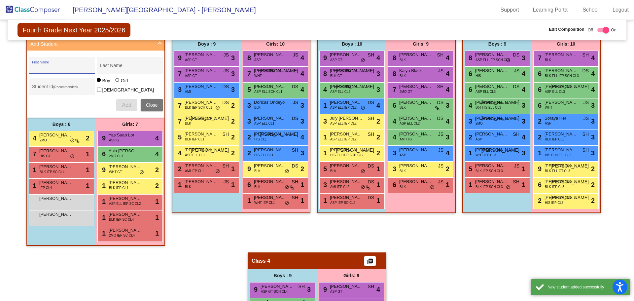
scroll to position [165, 0]
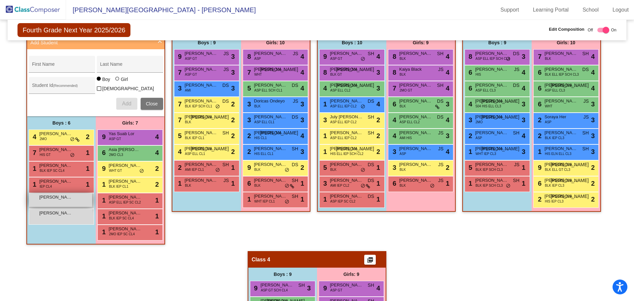
click at [52, 197] on span "[PERSON_NAME] [PERSON_NAME]" at bounding box center [55, 197] width 33 height 7
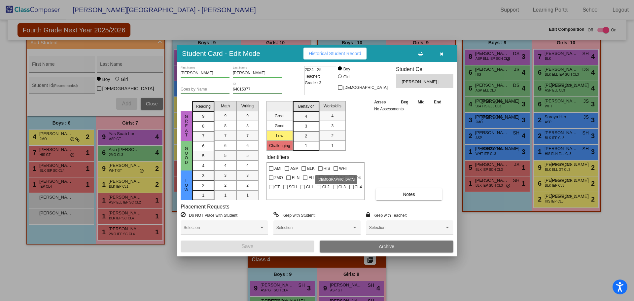
click at [320, 167] on div at bounding box center [320, 168] width 5 height 5
click at [320, 171] on input "HIS" at bounding box center [320, 171] width 0 height 0
checkbox input "true"
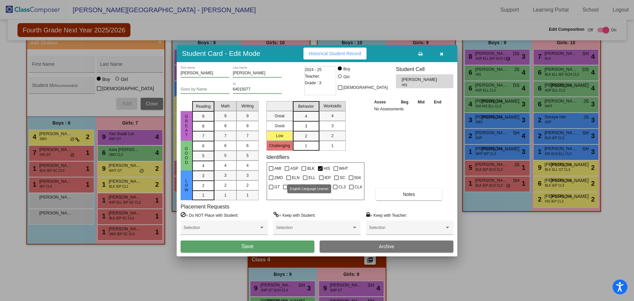
click at [307, 177] on div at bounding box center [305, 177] width 5 height 5
click at [305, 180] on input "ELL" at bounding box center [305, 180] width 0 height 0
checkbox input "true"
click at [295, 246] on button "Save" at bounding box center [248, 246] width 134 height 12
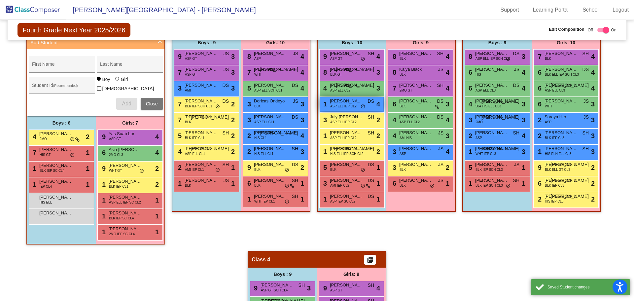
scroll to position [0, 0]
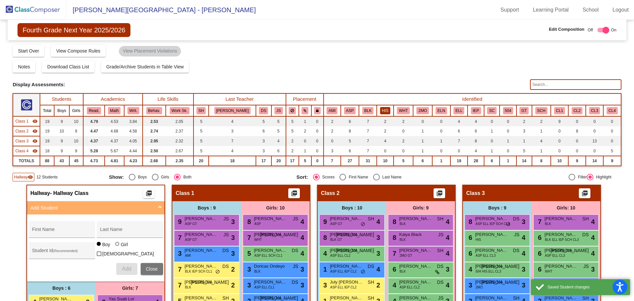
click at [380, 108] on button "HIS" at bounding box center [385, 110] width 11 height 7
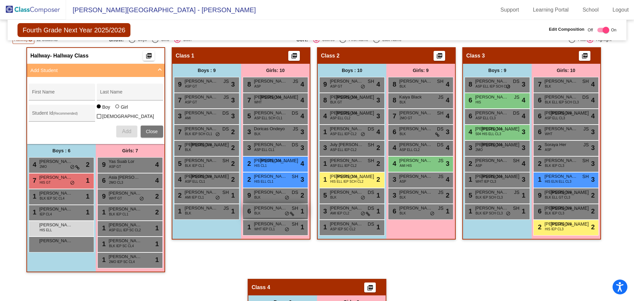
scroll to position [132, 0]
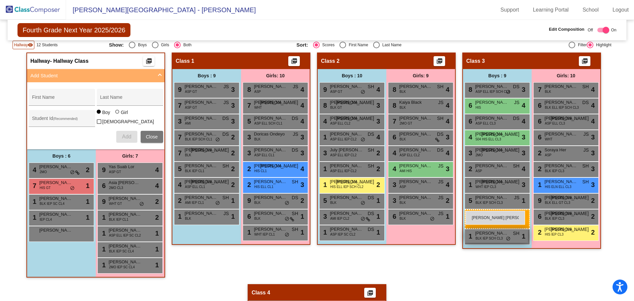
drag, startPoint x: 42, startPoint y: 229, endPoint x: 463, endPoint y: 211, distance: 422.3
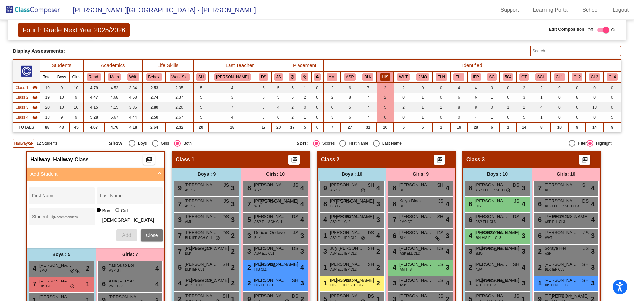
scroll to position [33, 0]
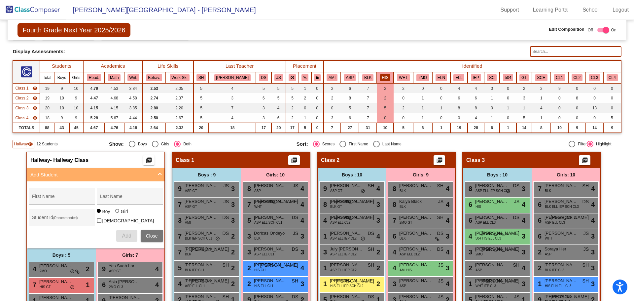
drag, startPoint x: 48, startPoint y: 195, endPoint x: 12, endPoint y: 232, distance: 51.1
click at [47, 194] on div "First Name" at bounding box center [61, 198] width 59 height 14
type input "[PERSON_NAME]"
paste input "64015167"
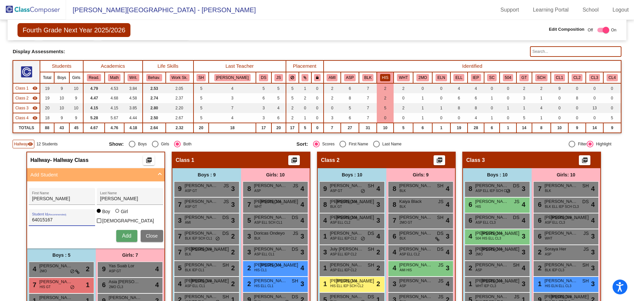
type input "64015167"
drag, startPoint x: 115, startPoint y: 217, endPoint x: 117, endPoint y: 220, distance: 3.4
click at [115, 214] on div at bounding box center [117, 211] width 5 height 5
click at [118, 214] on input "Girl" at bounding box center [118, 214] width 0 height 0
radio input "true"
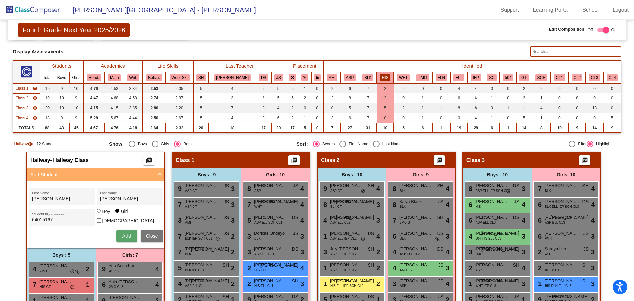
click at [118, 230] on button "Add" at bounding box center [126, 236] width 21 height 12
click at [397, 76] on button "WHT" at bounding box center [403, 77] width 13 height 7
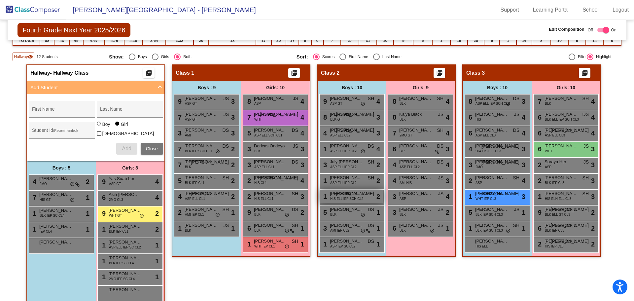
scroll to position [132, 0]
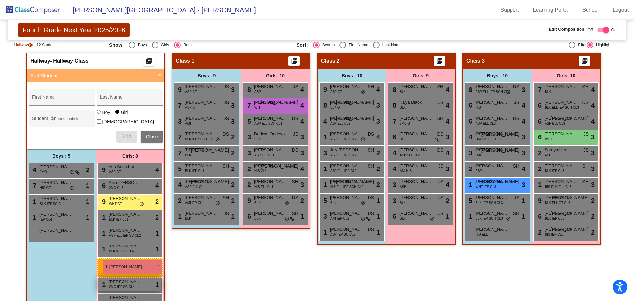
drag, startPoint x: 271, startPoint y: 233, endPoint x: 103, endPoint y: 259, distance: 169.8
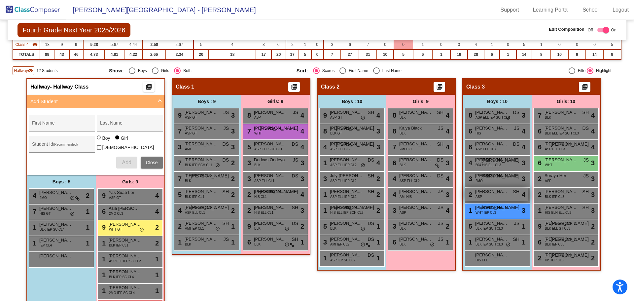
scroll to position [97, 0]
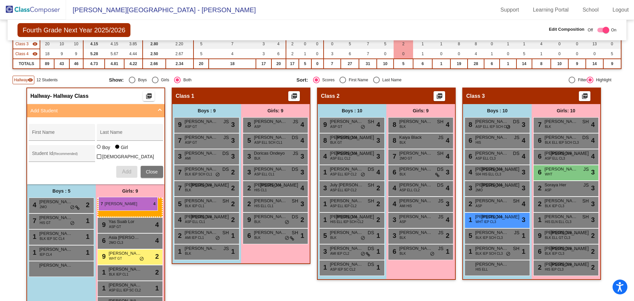
drag, startPoint x: 264, startPoint y: 141, endPoint x: 98, endPoint y: 197, distance: 174.4
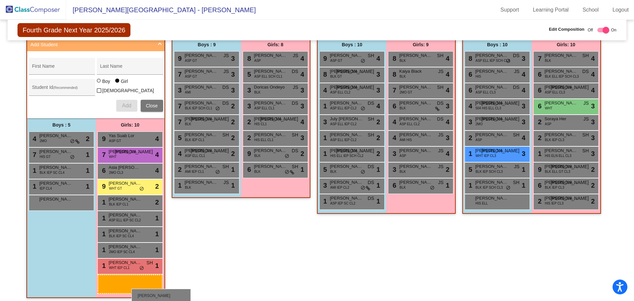
scroll to position [167, 0]
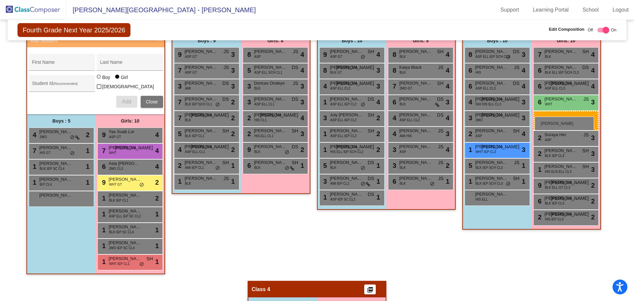
drag, startPoint x: 108, startPoint y: 281, endPoint x: 534, endPoint y: 117, distance: 456.8
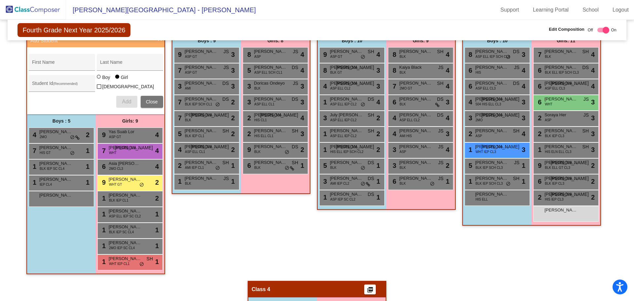
click at [49, 15] on img at bounding box center [33, 9] width 66 height 19
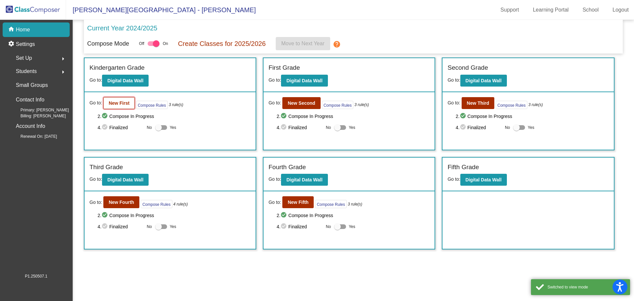
click at [116, 104] on b "New First" at bounding box center [119, 102] width 21 height 5
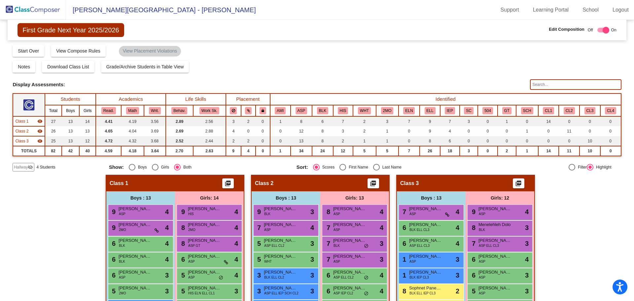
click at [19, 164] on span "Hallway" at bounding box center [21, 167] width 14 height 6
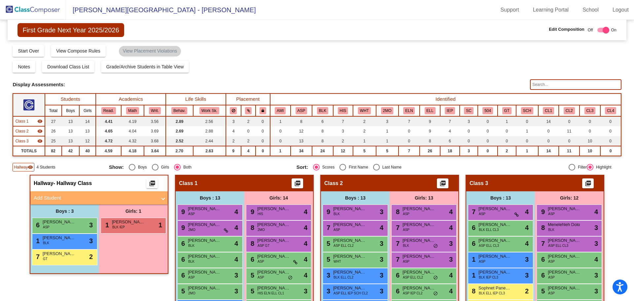
click at [46, 199] on mat-panel-title "Add Student" at bounding box center [95, 198] width 123 height 8
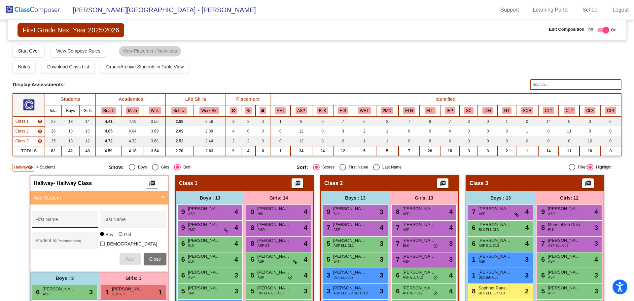
click at [40, 220] on input "First Name" at bounding box center [64, 221] width 59 height 5
type input "Abarhim"
click at [43, 238] on div "Student Id (Recommended)" at bounding box center [64, 242] width 59 height 14
paste input "64015207"
type input "64015207"
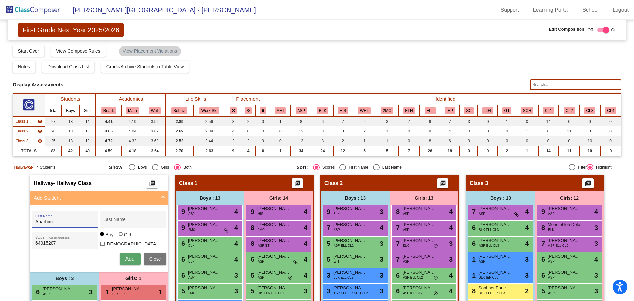
click at [45, 222] on input "Abarhim" at bounding box center [64, 221] width 59 height 5
type input "[PERSON_NAME]"
click at [106, 217] on div "Last Name" at bounding box center [132, 222] width 59 height 14
type input "[PERSON_NAME]"
click at [125, 257] on span "Add" at bounding box center [129, 259] width 9 height 6
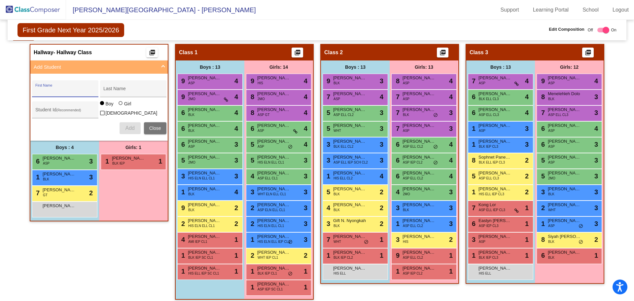
scroll to position [136, 0]
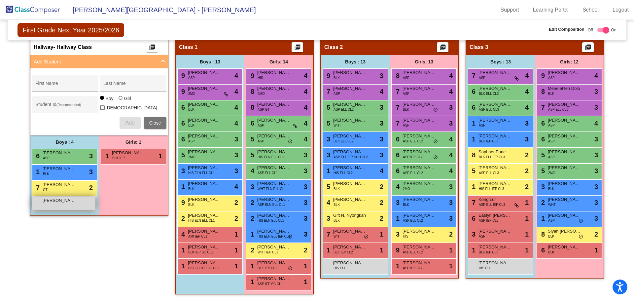
click at [42, 207] on div "[PERSON_NAME] lock do_not_disturb_alt" at bounding box center [63, 203] width 63 height 14
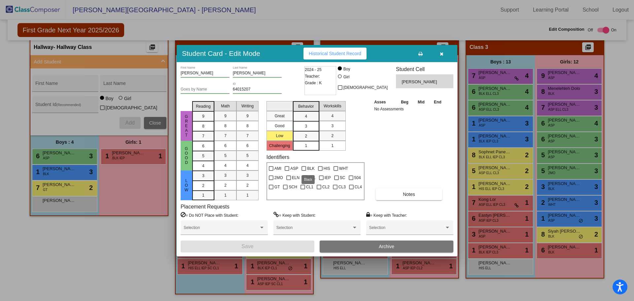
click at [304, 167] on div at bounding box center [303, 168] width 5 height 5
click at [304, 171] on input "BLK" at bounding box center [303, 171] width 0 height 0
checkbox input "true"
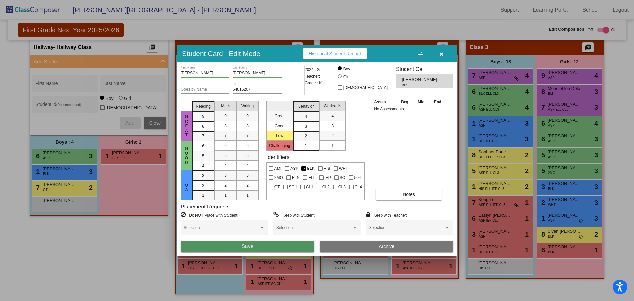
click at [246, 247] on span "Save" at bounding box center [247, 246] width 12 height 6
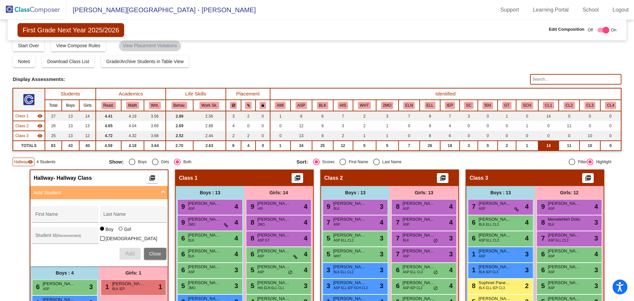
scroll to position [0, 0]
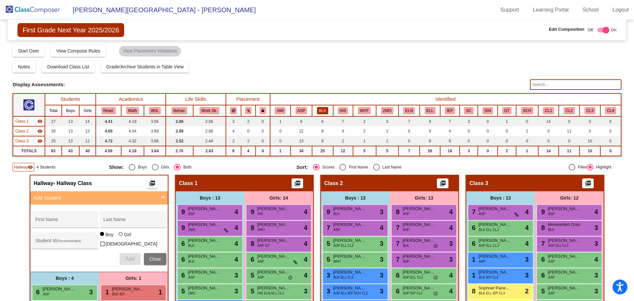
click at [323, 108] on button "BLK" at bounding box center [322, 110] width 11 height 7
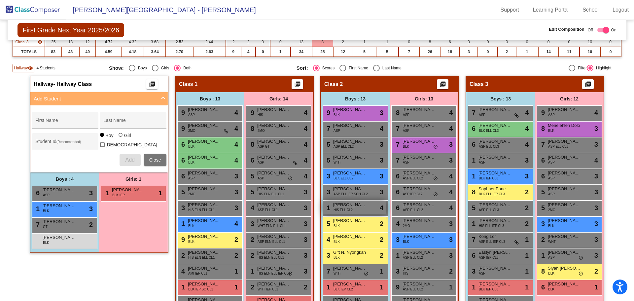
scroll to position [132, 0]
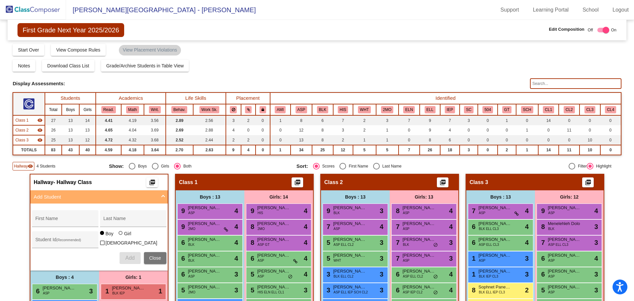
scroll to position [0, 0]
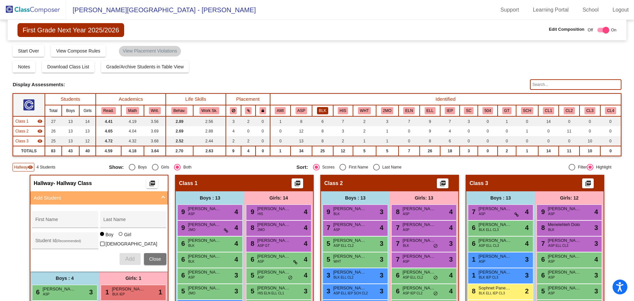
drag, startPoint x: 322, startPoint y: 107, endPoint x: 320, endPoint y: 111, distance: 5.2
click at [322, 107] on button "BLK" at bounding box center [322, 110] width 11 height 7
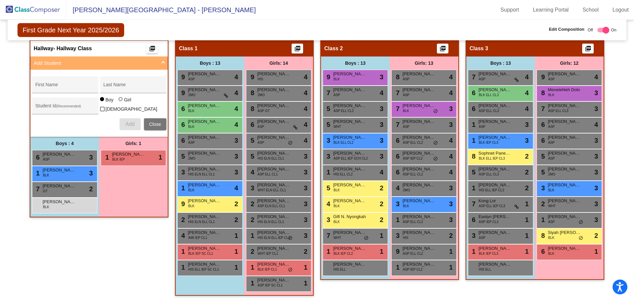
scroll to position [136, 0]
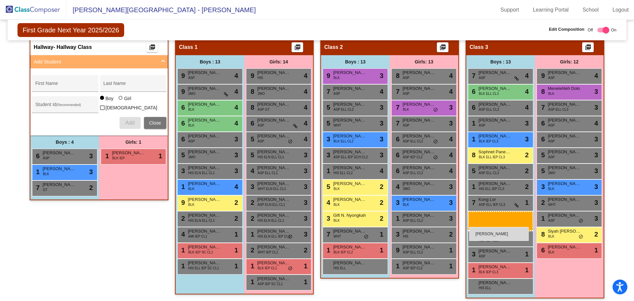
drag, startPoint x: 55, startPoint y: 199, endPoint x: 470, endPoint y: 225, distance: 416.1
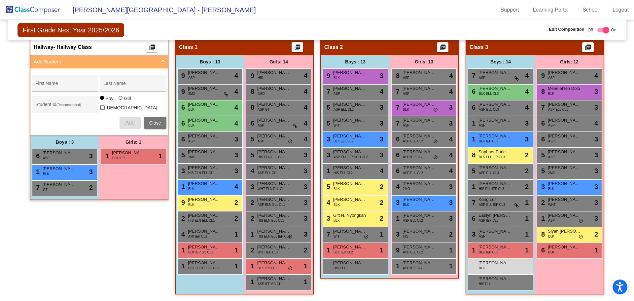
click at [36, 5] on img at bounding box center [33, 9] width 66 height 19
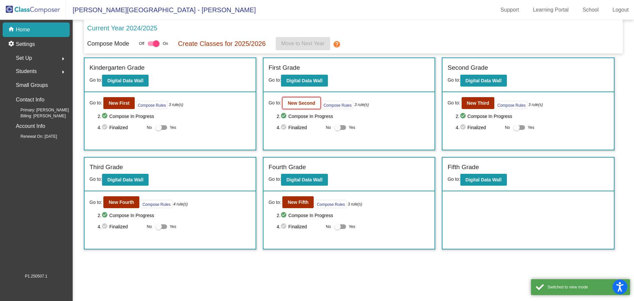
click at [297, 103] on b "New Second" at bounding box center [301, 102] width 27 height 5
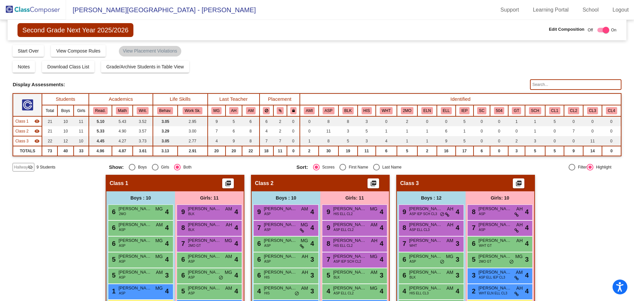
click at [16, 169] on span "Hallway" at bounding box center [21, 167] width 14 height 6
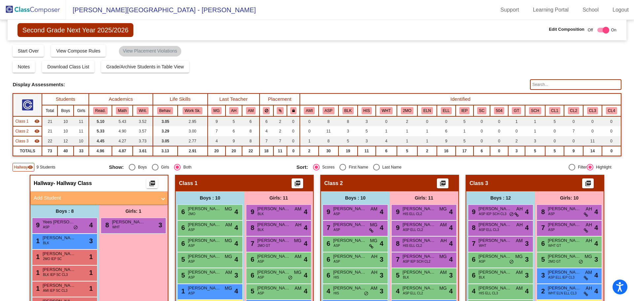
click at [63, 198] on mat-panel-title "Add Student" at bounding box center [95, 198] width 123 height 8
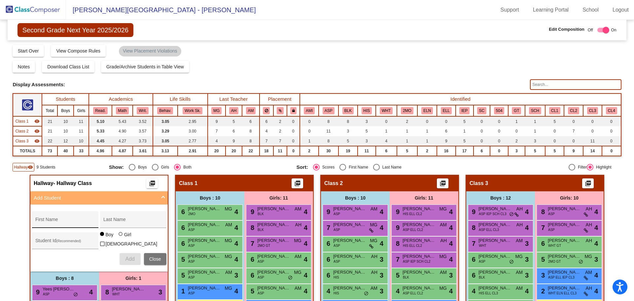
click at [72, 217] on div "First Name" at bounding box center [64, 222] width 59 height 14
type input "[PERSON_NAME]"
paste input "64006749"
type input "64006749"
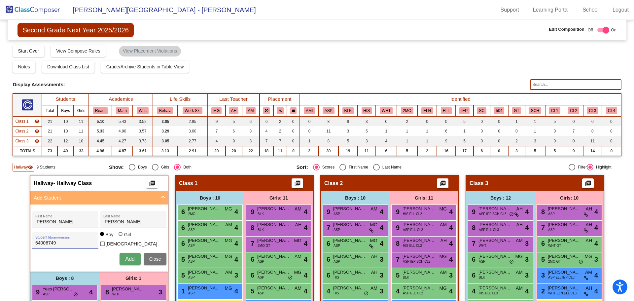
click at [125, 256] on span "Add" at bounding box center [129, 259] width 9 height 6
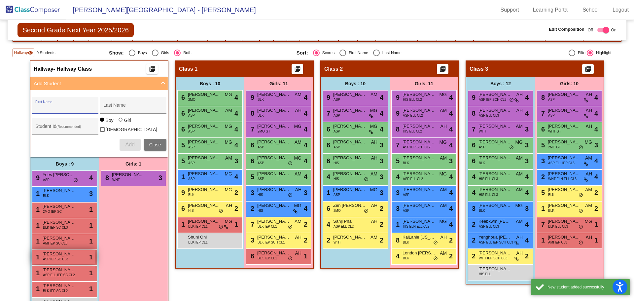
scroll to position [135, 0]
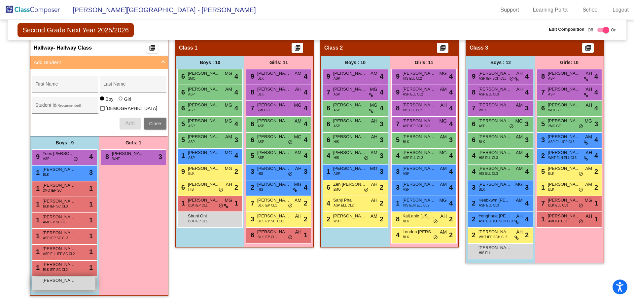
click at [56, 283] on div "[PERSON_NAME] lock do_not_disturb_alt" at bounding box center [63, 283] width 63 height 14
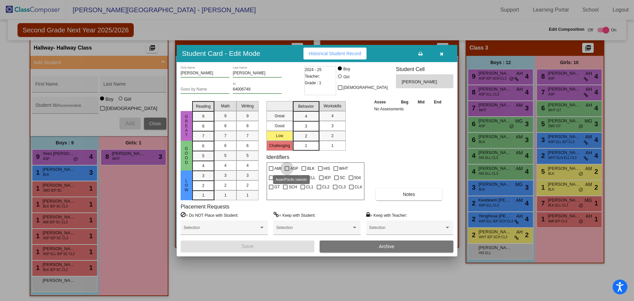
click at [288, 169] on div at bounding box center [287, 168] width 5 height 5
click at [287, 171] on input "ASP" at bounding box center [287, 171] width 0 height 0
checkbox input "true"
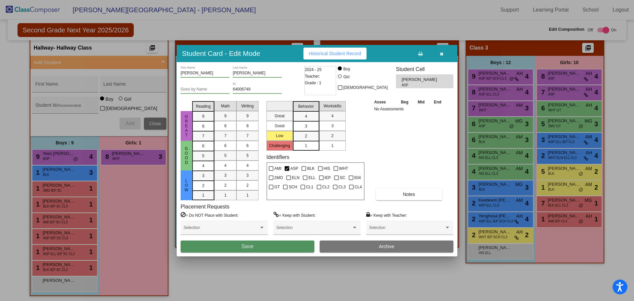
click at [257, 247] on button "Save" at bounding box center [248, 246] width 134 height 12
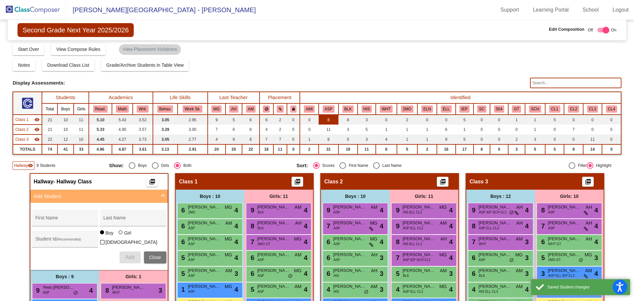
scroll to position [0, 0]
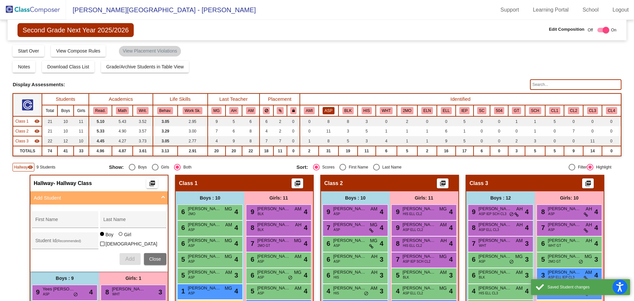
click at [325, 109] on button "ASP" at bounding box center [329, 110] width 12 height 7
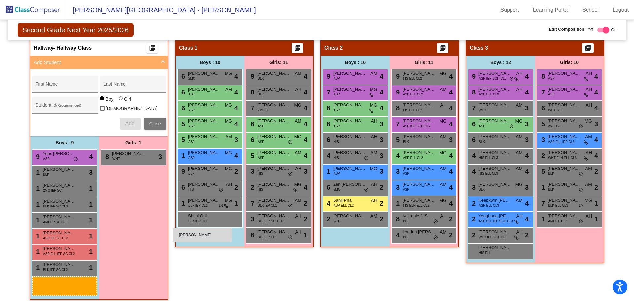
scroll to position [120, 0]
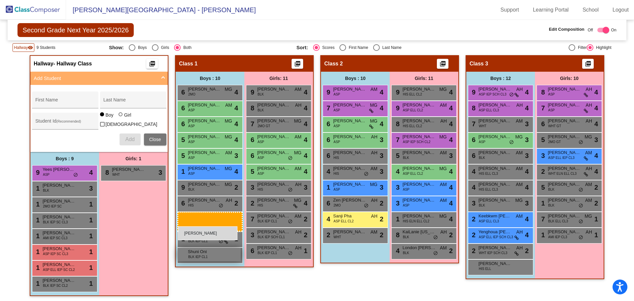
drag, startPoint x: 55, startPoint y: 281, endPoint x: 183, endPoint y: 232, distance: 137.1
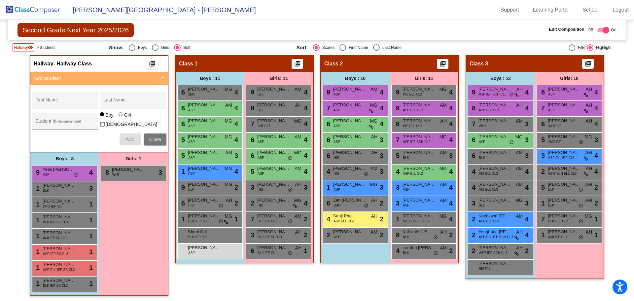
click at [42, 5] on img at bounding box center [33, 9] width 66 height 19
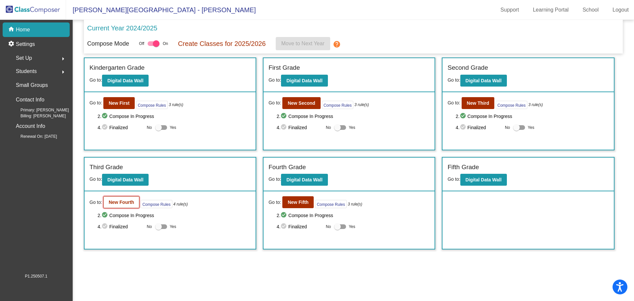
click at [126, 202] on b "New Fourth" at bounding box center [121, 201] width 25 height 5
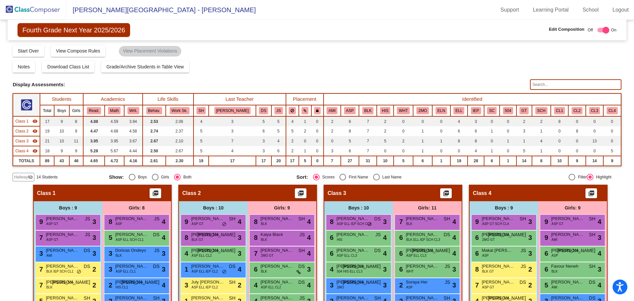
click at [24, 176] on span "Hallway" at bounding box center [21, 177] width 14 height 6
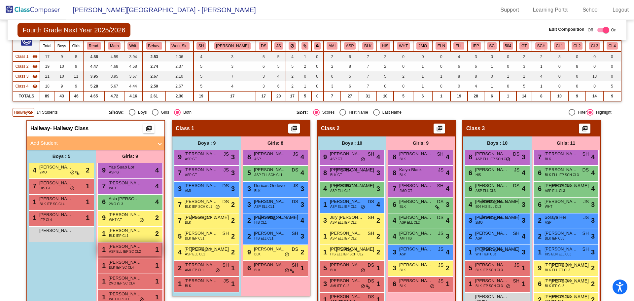
scroll to position [99, 0]
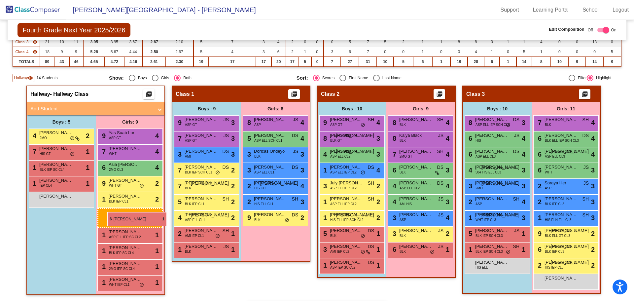
drag, startPoint x: 271, startPoint y: 234, endPoint x: 107, endPoint y: 212, distance: 164.9
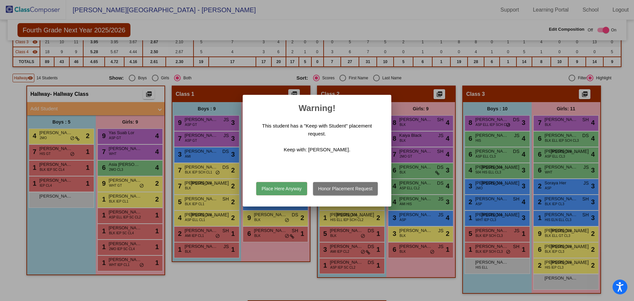
click at [287, 187] on button "Place Here Anyway" at bounding box center [281, 188] width 51 height 13
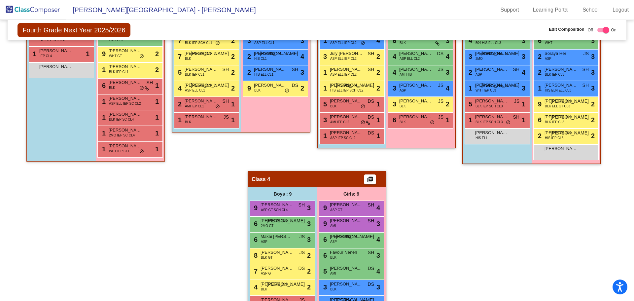
scroll to position [116, 0]
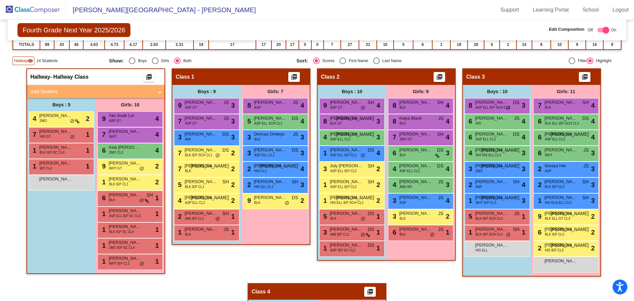
click at [30, 10] on img at bounding box center [33, 9] width 66 height 19
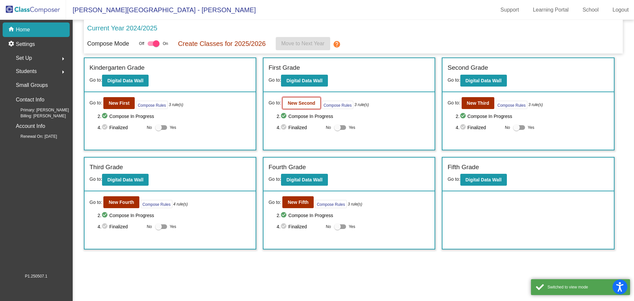
click at [290, 105] on b "New Second" at bounding box center [301, 102] width 27 height 5
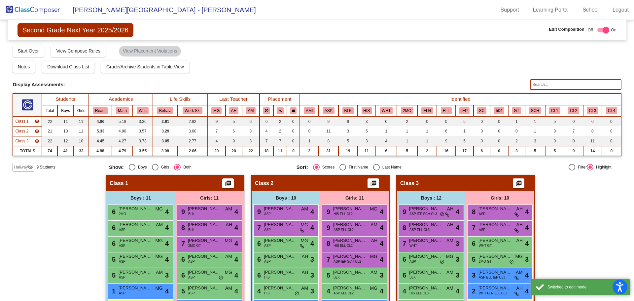
click at [22, 165] on span "Hallway" at bounding box center [21, 167] width 14 height 6
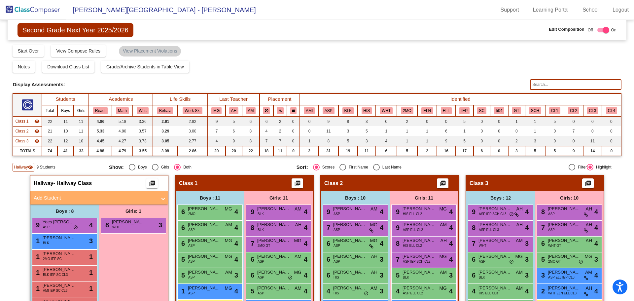
click at [63, 195] on div "Hallway - Hallway Class picture_as_pdf Add Student First Name Last Name Student…" at bounding box center [98, 261] width 137 height 172
click at [62, 196] on mat-panel-title "Add Student" at bounding box center [95, 198] width 123 height 8
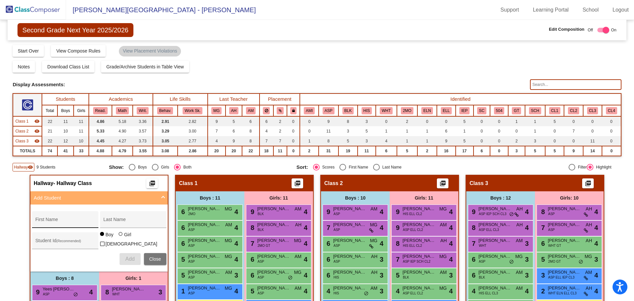
click at [57, 220] on input "First Name" at bounding box center [64, 221] width 59 height 5
type input "Armani"
type input "Afolabi"
paste input "64010537"
type input "64010537"
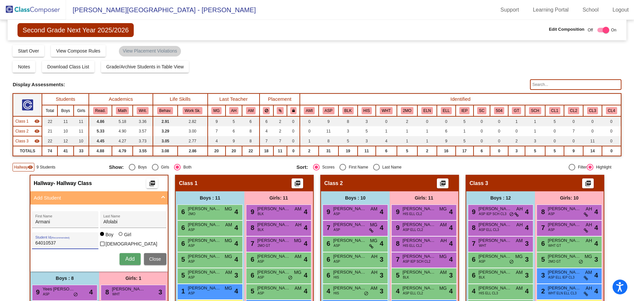
click at [127, 258] on span "Add" at bounding box center [129, 259] width 9 height 6
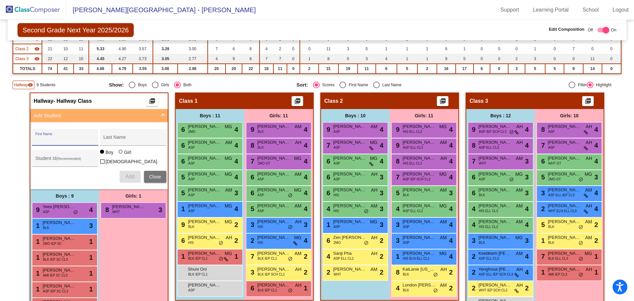
scroll to position [135, 0]
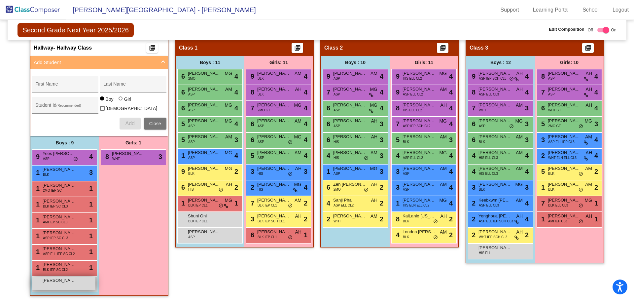
click at [61, 281] on div "Armani Afolabi lock do_not_disturb_alt" at bounding box center [63, 283] width 63 height 14
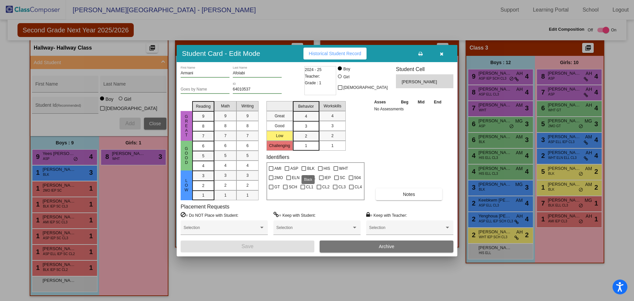
click at [303, 167] on div at bounding box center [303, 168] width 5 height 5
click at [303, 171] on input "BLK" at bounding box center [303, 171] width 0 height 0
checkbox input "true"
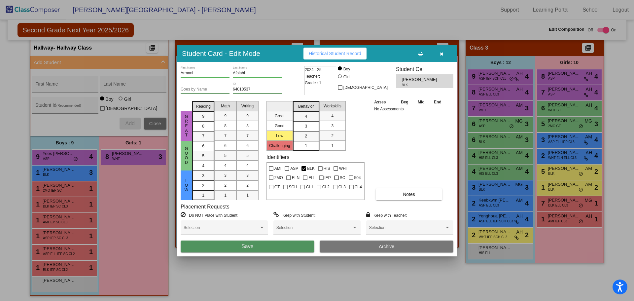
click at [273, 247] on button "Save" at bounding box center [248, 246] width 134 height 12
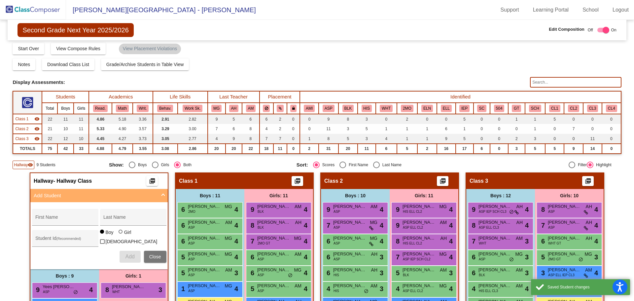
scroll to position [0, 0]
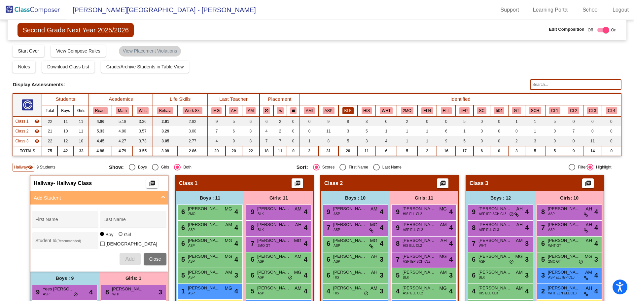
click at [346, 109] on button "BLK" at bounding box center [347, 110] width 11 height 7
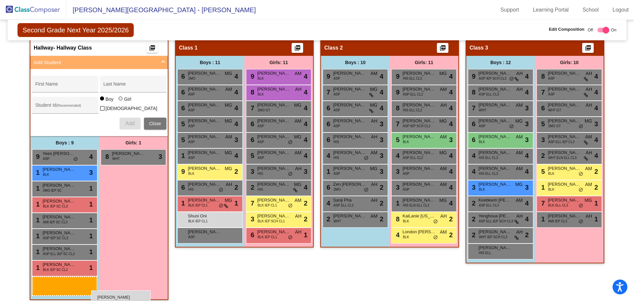
scroll to position [139, 0]
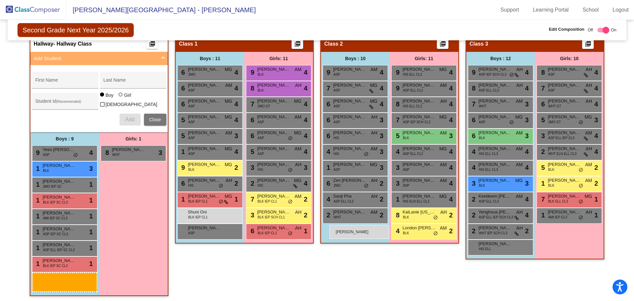
drag, startPoint x: 42, startPoint y: 283, endPoint x: 330, endPoint y: 226, distance: 294.2
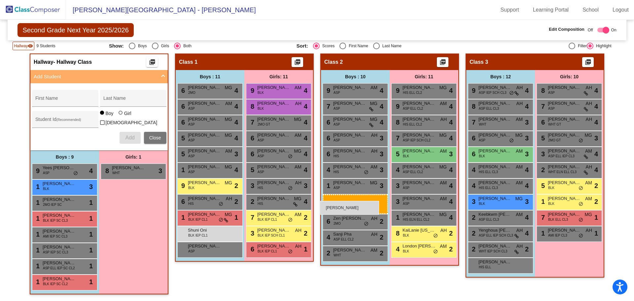
scroll to position [120, 0]
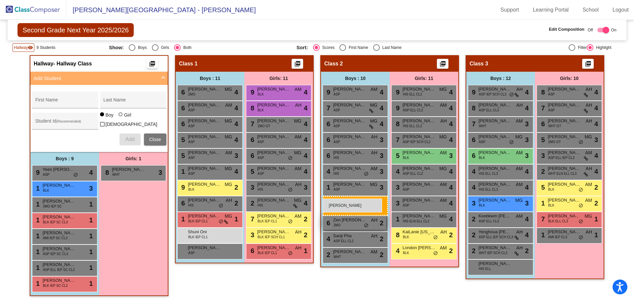
drag, startPoint x: 42, startPoint y: 280, endPoint x: 325, endPoint y: 198, distance: 293.7
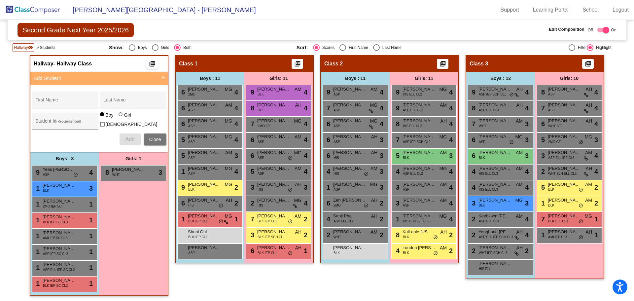
click at [26, 7] on img at bounding box center [33, 9] width 66 height 19
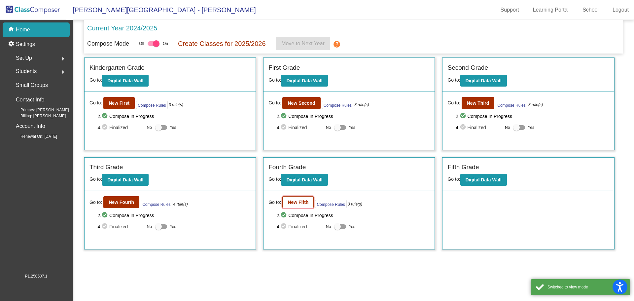
click at [292, 197] on button "New Fifth" at bounding box center [297, 202] width 31 height 12
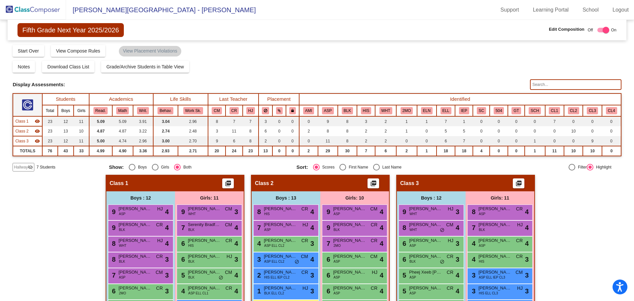
click at [24, 163] on div "Hallway visibility_off" at bounding box center [24, 167] width 22 height 9
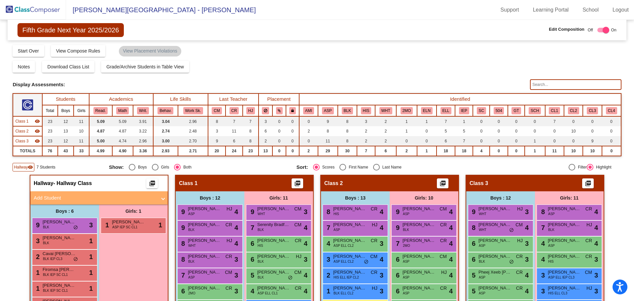
click at [54, 200] on mat-panel-title "Add Student" at bounding box center [95, 198] width 123 height 8
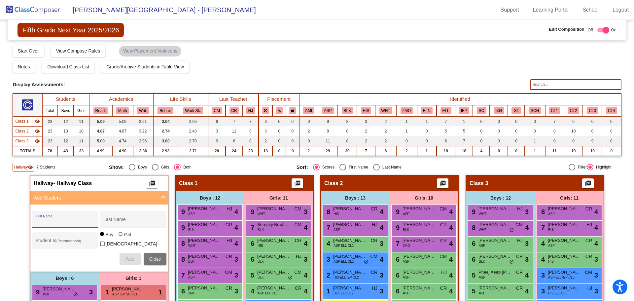
click at [60, 221] on input "First Name" at bounding box center [64, 221] width 59 height 5
type input "[PERSON_NAME]"
type input "Norgbean"
type input "63979341"
click at [120, 236] on div at bounding box center [121, 234] width 4 height 4
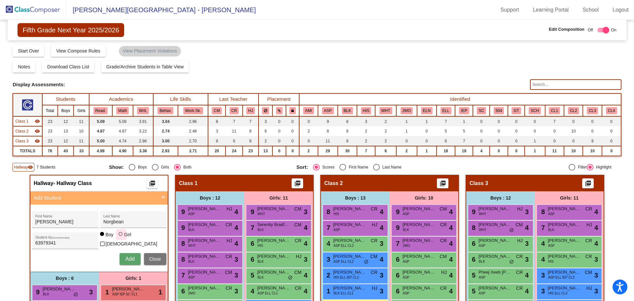
click at [121, 237] on input "Girl" at bounding box center [121, 237] width 0 height 0
radio input "true"
click at [126, 256] on span "Add" at bounding box center [129, 259] width 9 height 6
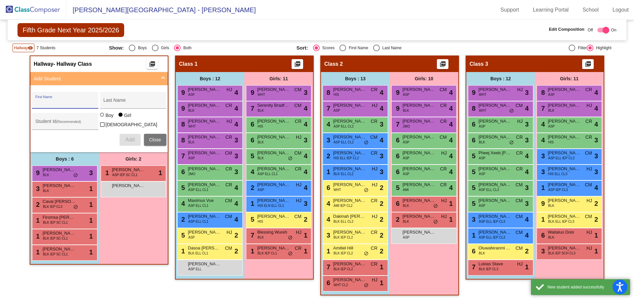
scroll to position [120, 0]
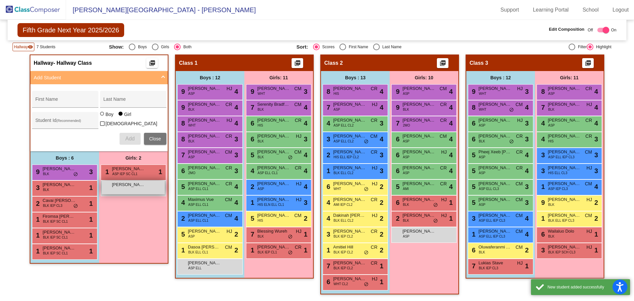
click at [117, 185] on span "[PERSON_NAME]" at bounding box center [128, 184] width 33 height 7
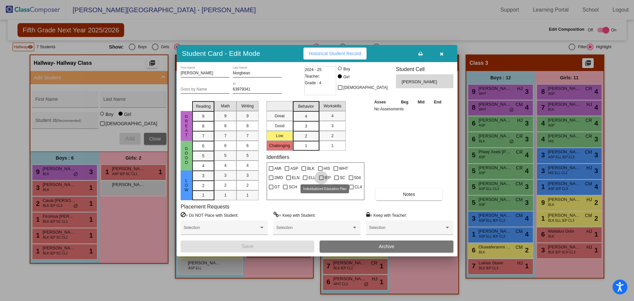
click at [321, 177] on div at bounding box center [321, 177] width 5 height 5
click at [321, 180] on input "IEP" at bounding box center [321, 180] width 0 height 0
checkbox input "true"
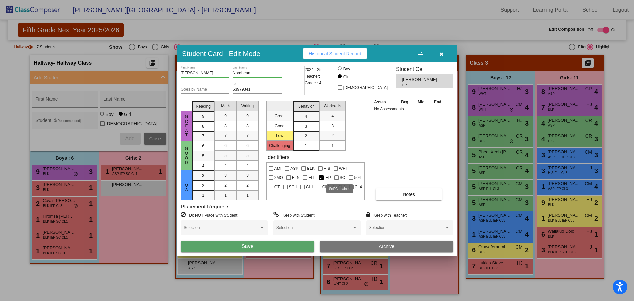
click at [336, 177] on div at bounding box center [336, 177] width 5 height 5
click at [336, 180] on input "SC" at bounding box center [336, 180] width 0 height 0
checkbox input "true"
click at [305, 168] on div at bounding box center [303, 168] width 5 height 5
click at [304, 171] on input "BLK" at bounding box center [303, 171] width 0 height 0
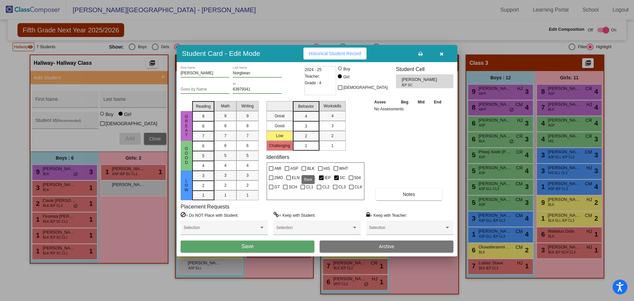
checkbox input "true"
click at [284, 247] on button "Save" at bounding box center [248, 246] width 134 height 12
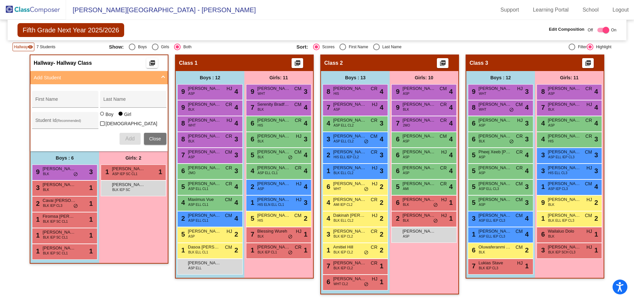
click at [15, 7] on img at bounding box center [33, 9] width 66 height 19
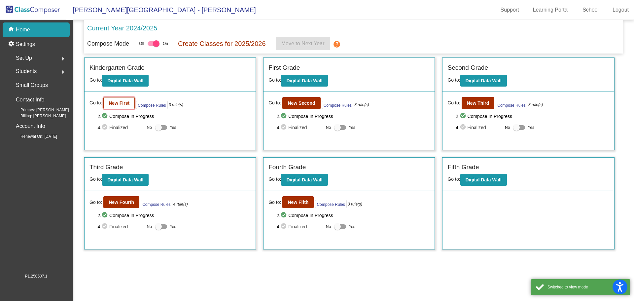
click at [118, 104] on b "New First" at bounding box center [119, 102] width 21 height 5
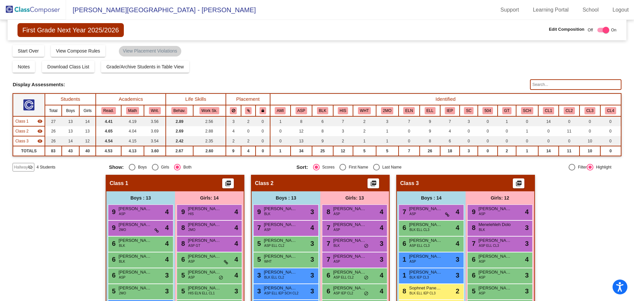
click at [21, 165] on span "Hallway" at bounding box center [21, 167] width 14 height 6
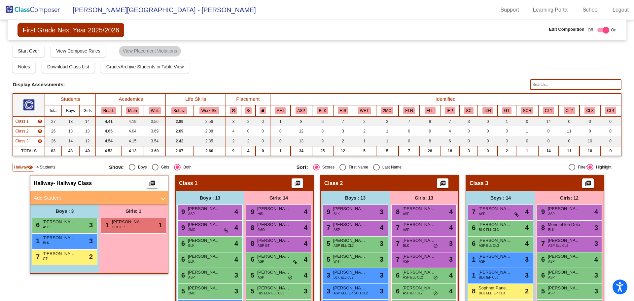
click at [63, 196] on mat-panel-title "Add Student" at bounding box center [95, 198] width 123 height 8
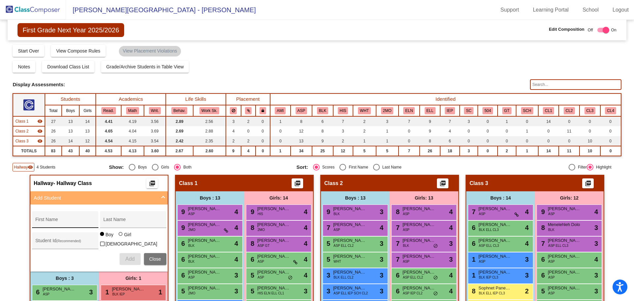
click at [64, 219] on div "First Name" at bounding box center [64, 222] width 59 height 14
type input "[PERSON_NAME]"
type input "Vue"
type input "000"
click at [125, 256] on span "Add" at bounding box center [129, 259] width 9 height 6
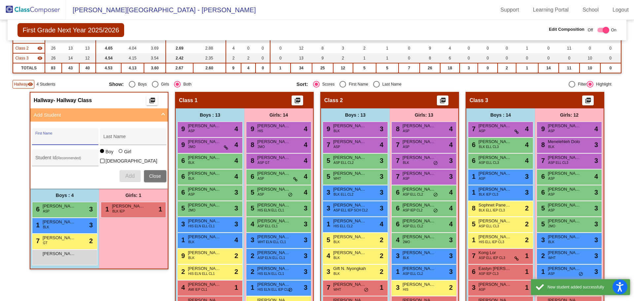
scroll to position [99, 0]
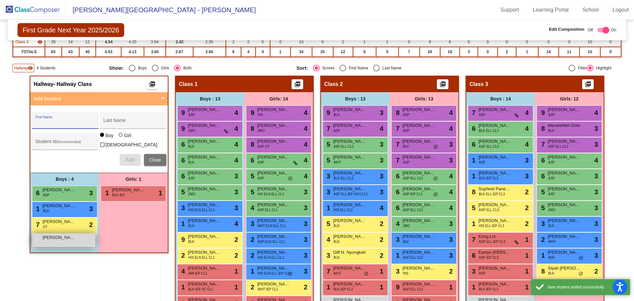
click at [61, 237] on span "[PERSON_NAME]" at bounding box center [59, 237] width 33 height 7
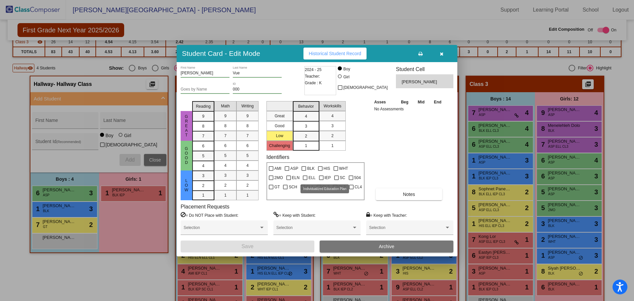
click at [322, 176] on div at bounding box center [321, 177] width 5 height 5
click at [321, 180] on input "IEP" at bounding box center [321, 180] width 0 height 0
checkbox input "true"
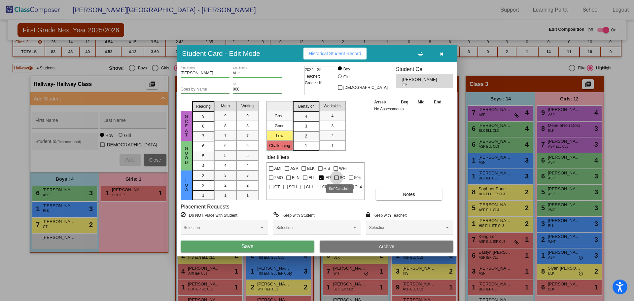
click at [337, 178] on div at bounding box center [336, 177] width 5 height 5
click at [336, 180] on input "SC" at bounding box center [336, 180] width 0 height 0
checkbox input "true"
click at [287, 166] on div at bounding box center [287, 168] width 5 height 5
click at [287, 171] on input "ASP" at bounding box center [287, 171] width 0 height 0
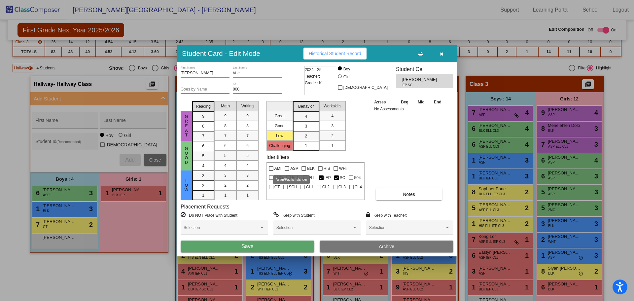
checkbox input "true"
click at [261, 245] on button "Save" at bounding box center [248, 246] width 134 height 12
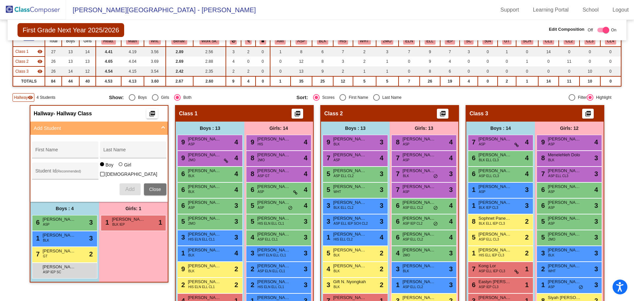
scroll to position [0, 0]
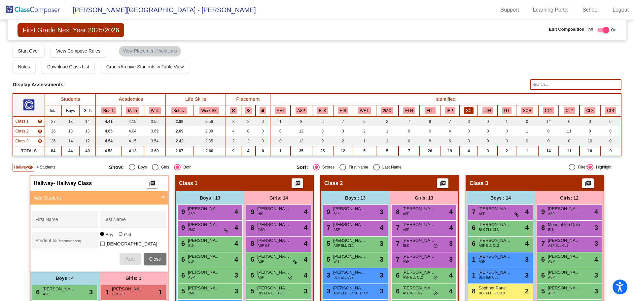
click at [468, 109] on button "SC" at bounding box center [468, 110] width 9 height 7
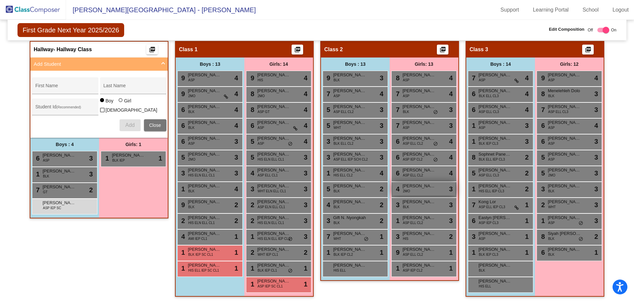
scroll to position [136, 0]
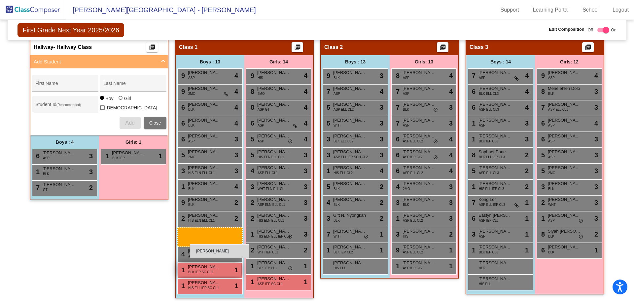
drag, startPoint x: 40, startPoint y: 201, endPoint x: 189, endPoint y: 244, distance: 155.4
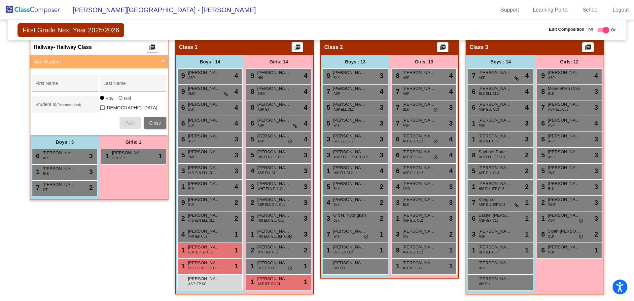
click at [31, 8] on img at bounding box center [33, 9] width 66 height 19
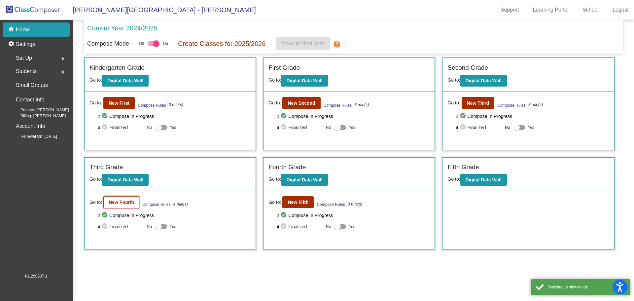
click at [131, 202] on b "New Fourth" at bounding box center [121, 201] width 25 height 5
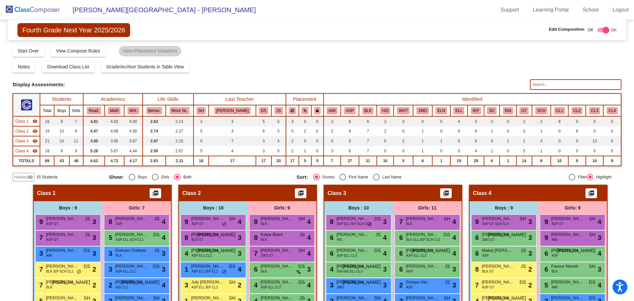
click at [19, 177] on span "Hallway" at bounding box center [21, 177] width 14 height 6
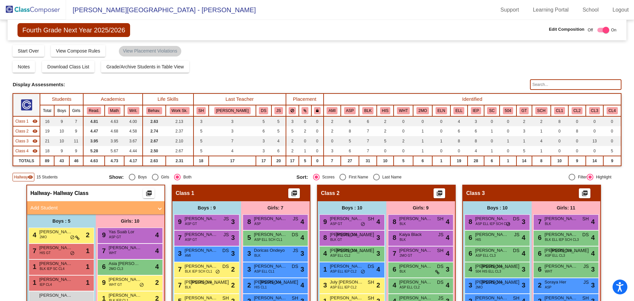
click at [45, 205] on mat-panel-title "Add Student" at bounding box center [91, 208] width 123 height 8
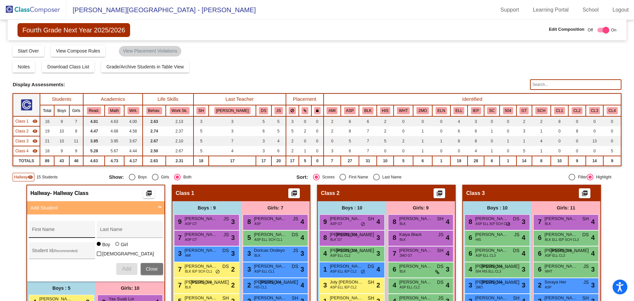
click at [63, 228] on div "First Name" at bounding box center [61, 231] width 59 height 14
type input "[PERSON_NAME]"
paste input "64014142"
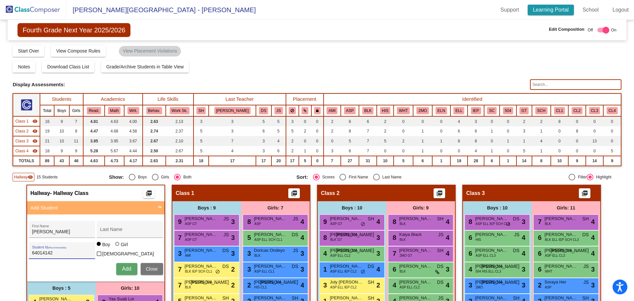
type input "64014142"
click at [124, 228] on div "Last Name" at bounding box center [129, 231] width 59 height 14
paste input "[PERSON_NAME]"
type input "[PERSON_NAME]"
click at [115, 246] on div at bounding box center [117, 244] width 4 height 4
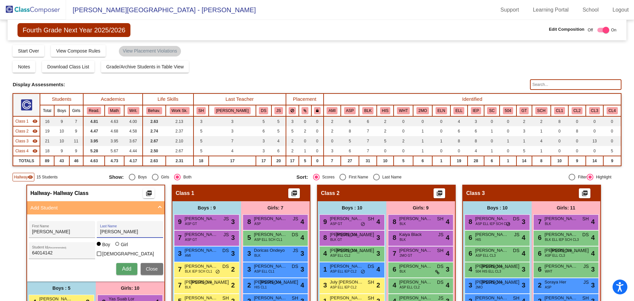
click at [118, 247] on input "Girl" at bounding box center [118, 247] width 0 height 0
radio input "true"
click at [125, 266] on span "Add" at bounding box center [126, 269] width 9 height 6
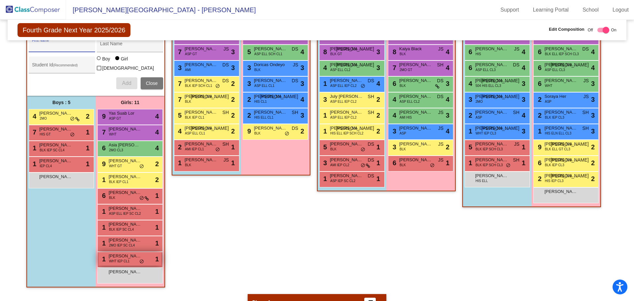
scroll to position [198, 0]
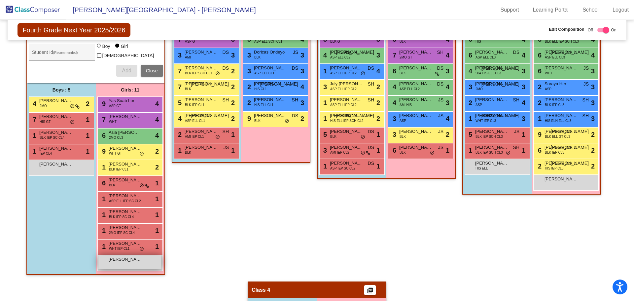
click at [114, 259] on span "[PERSON_NAME]" at bounding box center [125, 259] width 33 height 7
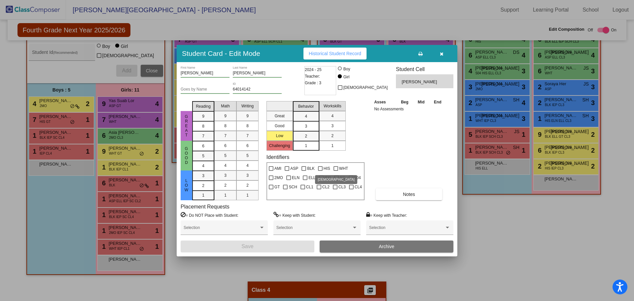
click at [322, 169] on div at bounding box center [320, 168] width 5 height 5
click at [320, 171] on input "HIS" at bounding box center [320, 171] width 0 height 0
checkbox input "true"
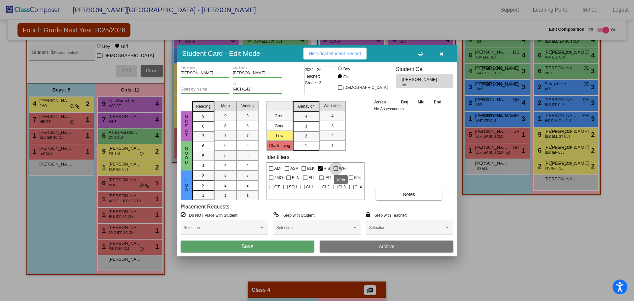
click at [334, 167] on div at bounding box center [335, 168] width 5 height 5
click at [335, 171] on input "WHT" at bounding box center [335, 171] width 0 height 0
checkbox input "true"
click at [306, 177] on div at bounding box center [305, 177] width 5 height 5
click at [305, 180] on input "ELL" at bounding box center [305, 180] width 0 height 0
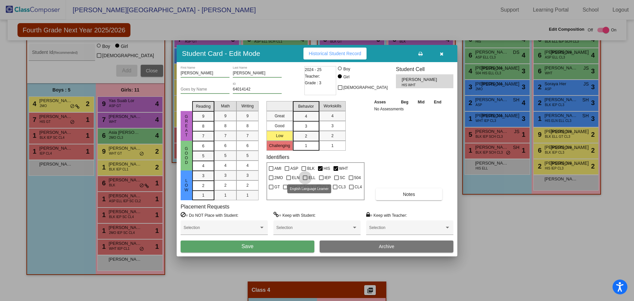
checkbox input "true"
click at [264, 241] on button "Save" at bounding box center [248, 246] width 134 height 12
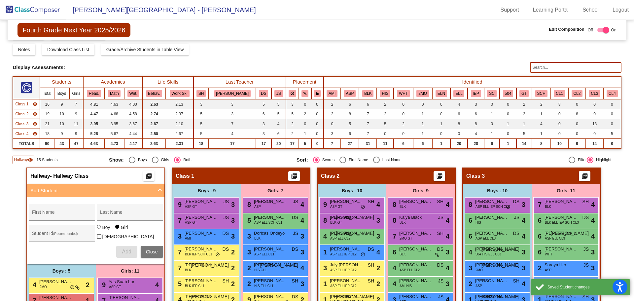
scroll to position [0, 0]
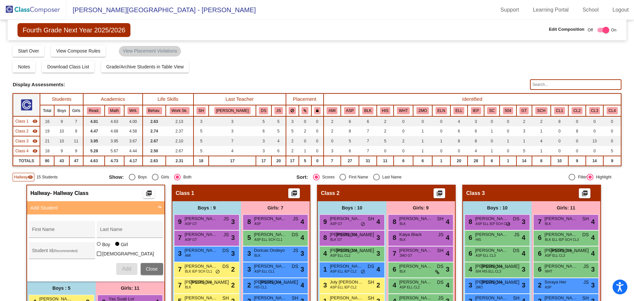
click at [377, 106] on th "HIS" at bounding box center [385, 110] width 17 height 11
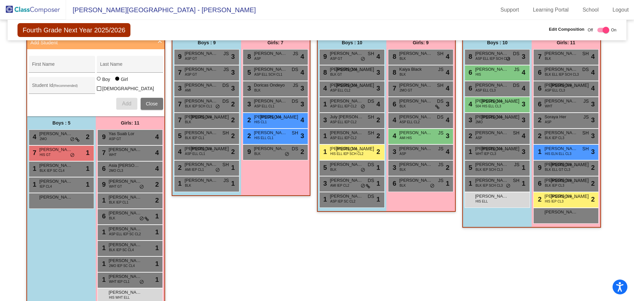
scroll to position [198, 0]
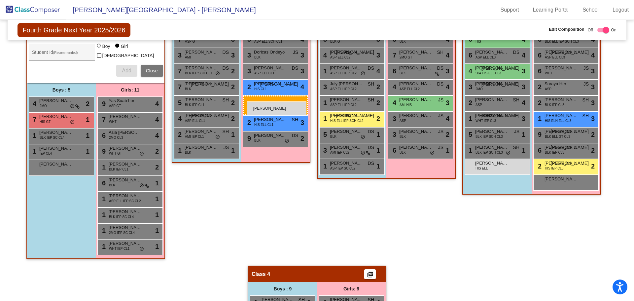
drag, startPoint x: 117, startPoint y: 259, endPoint x: 247, endPoint y: 101, distance: 204.3
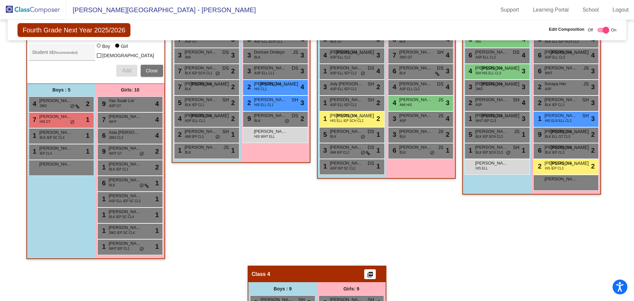
click at [43, 9] on img at bounding box center [33, 9] width 66 height 19
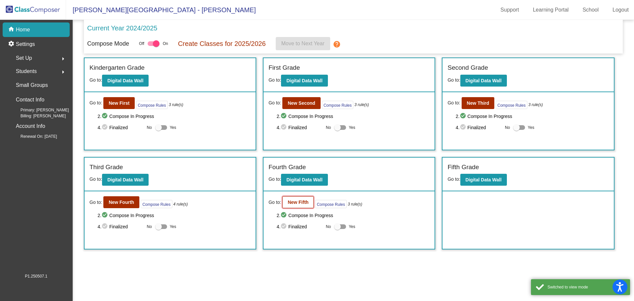
click at [295, 202] on b "New Fifth" at bounding box center [298, 201] width 21 height 5
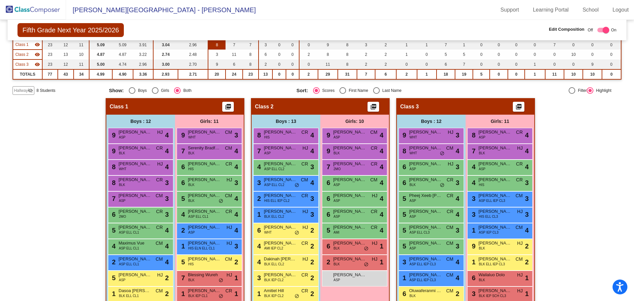
scroll to position [120, 0]
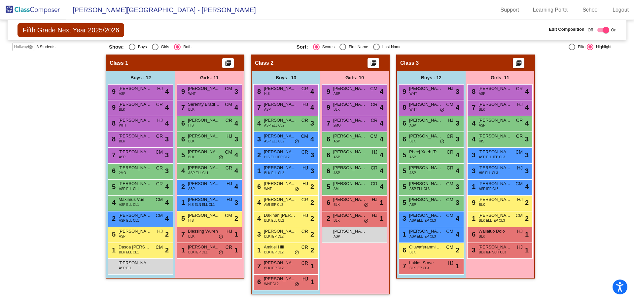
click at [16, 45] on span "Hallway" at bounding box center [21, 47] width 14 height 6
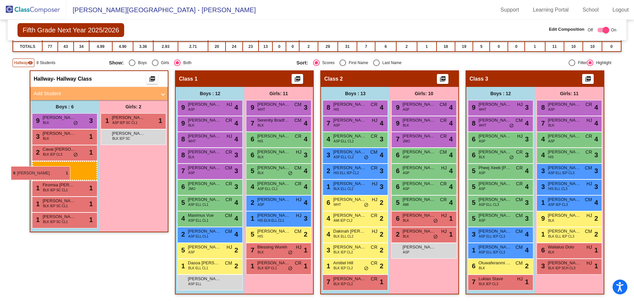
scroll to position [104, 0]
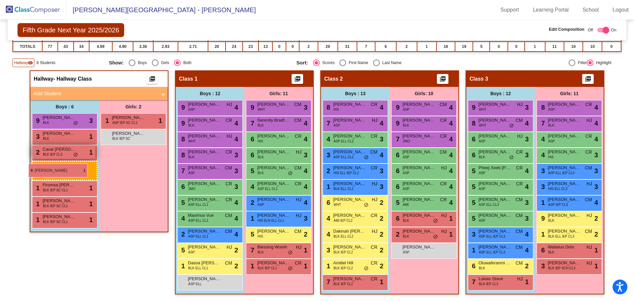
drag, startPoint x: 344, startPoint y: 282, endPoint x: 31, endPoint y: 166, distance: 333.8
